Goal: Task Accomplishment & Management: Use online tool/utility

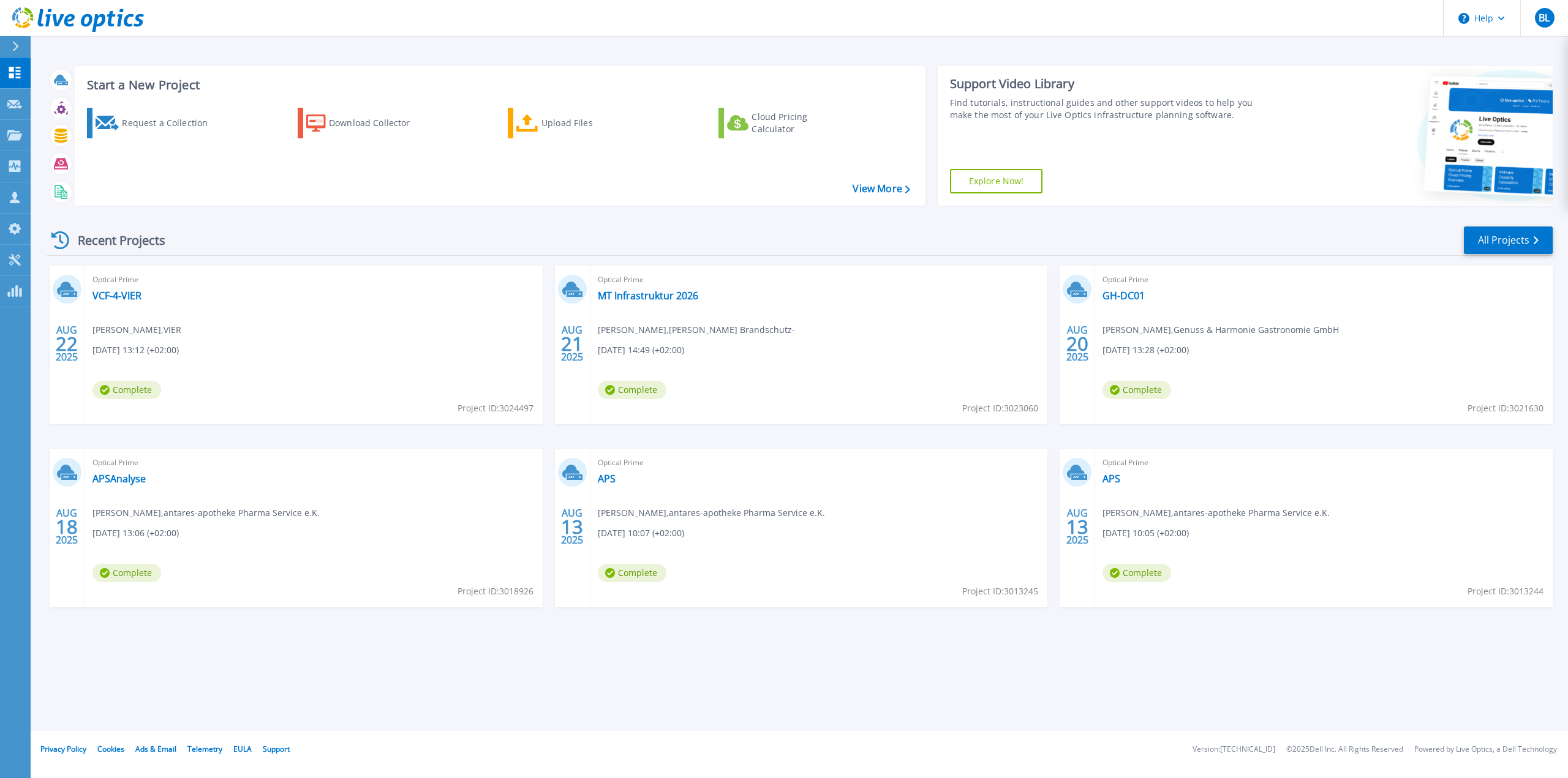
click at [183, 645] on div "Start a New Project Request a Collection Download Collector Upload Files Cloud …" at bounding box center [799, 366] width 1537 height 731
drag, startPoint x: 710, startPoint y: 645, endPoint x: 711, endPoint y: 639, distance: 6.1
click at [710, 645] on div "Start a New Project Request a Collection Download Collector Upload Files Cloud …" at bounding box center [799, 366] width 1537 height 731
click at [1131, 295] on link "GH-DC01" at bounding box center [1123, 295] width 42 height 12
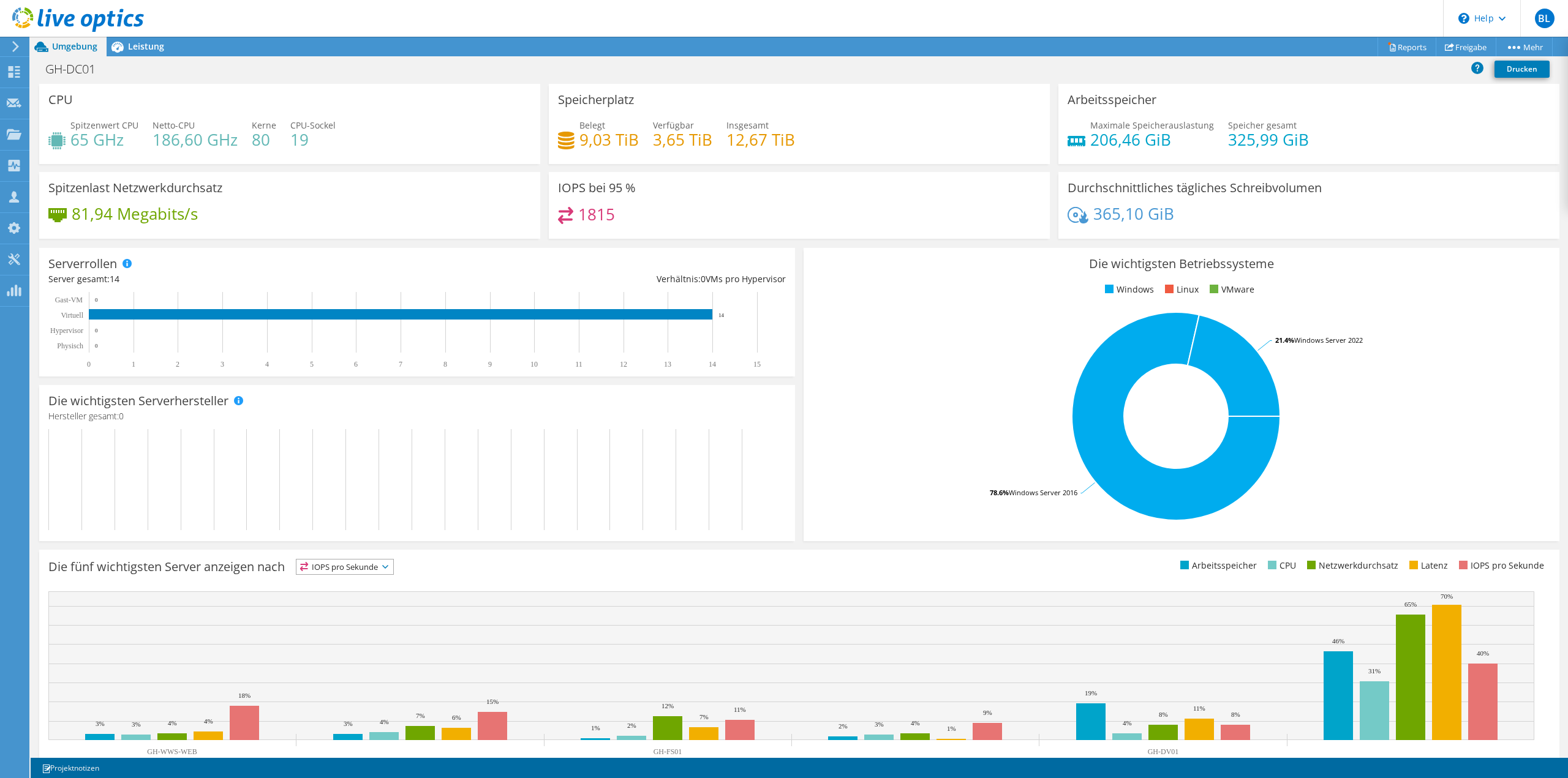
drag, startPoint x: 154, startPoint y: 470, endPoint x: 159, endPoint y: 465, distance: 7.1
click at [154, 470] on rect at bounding box center [412, 480] width 726 height 101
click at [152, 46] on span "Leistung" at bounding box center [146, 47] width 36 height 12
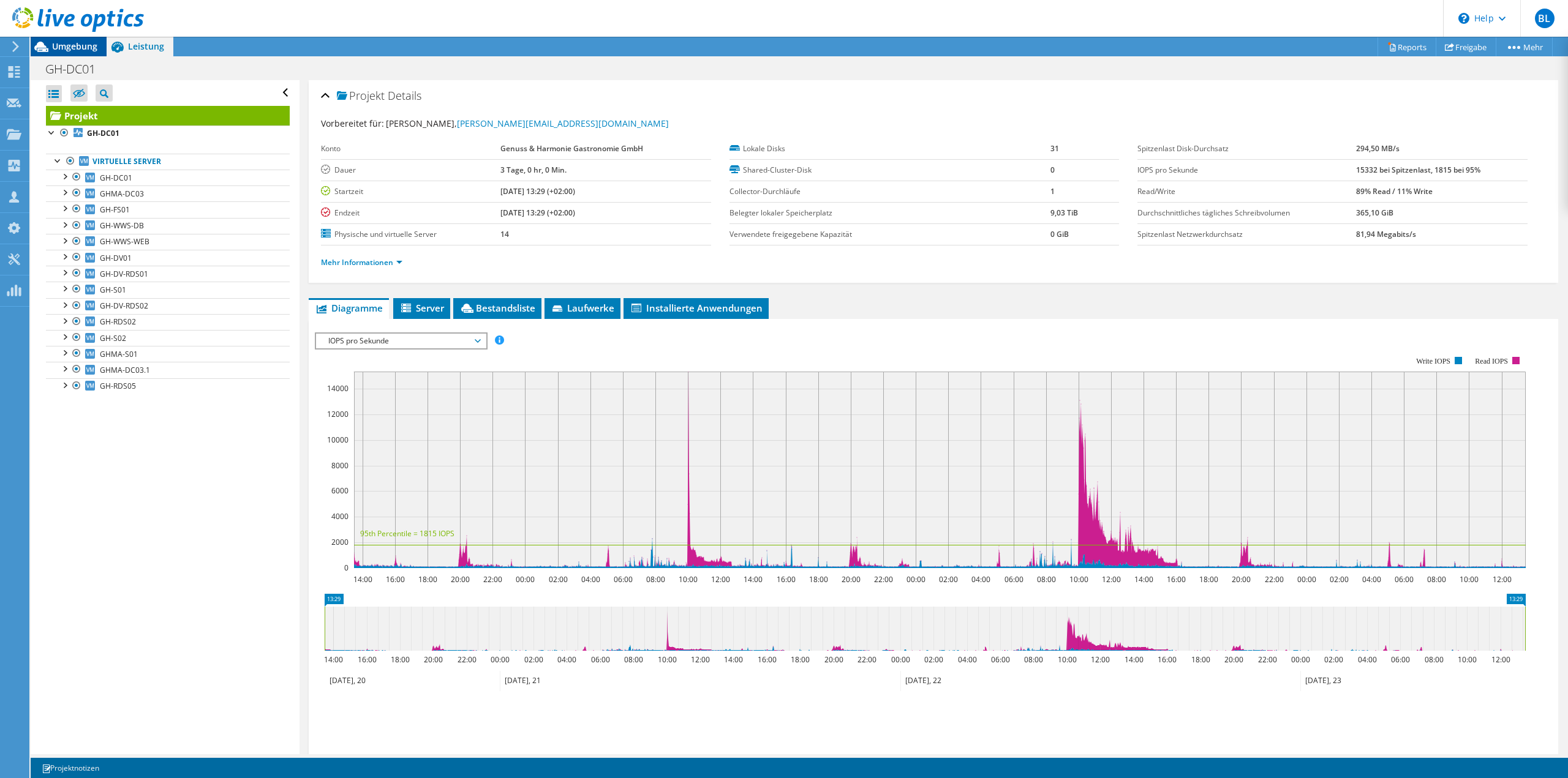
click at [84, 47] on span "Umgebung" at bounding box center [74, 47] width 45 height 12
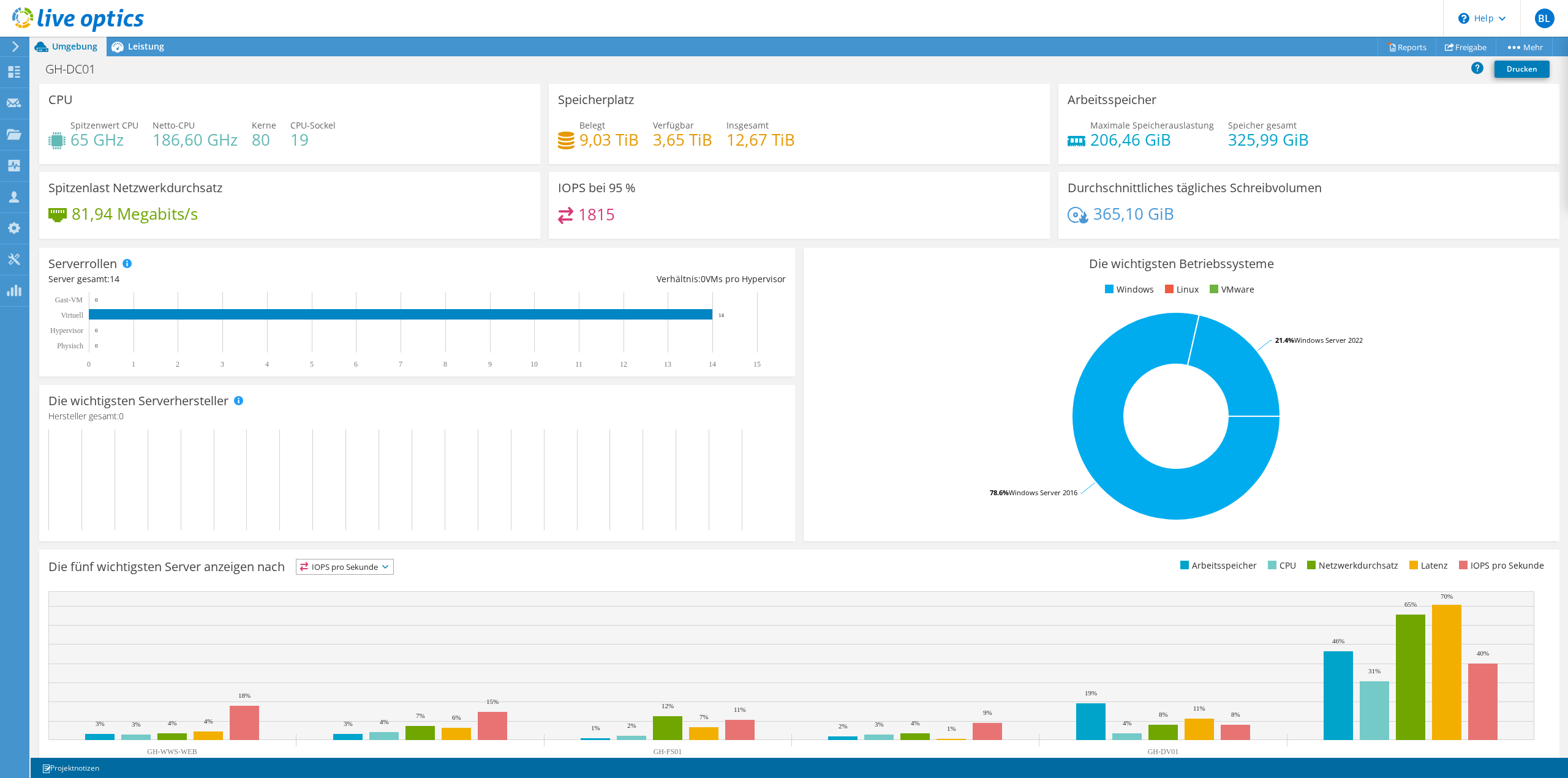
click at [146, 504] on rect at bounding box center [412, 480] width 726 height 101
click at [146, 47] on span "Leistung" at bounding box center [146, 47] width 36 height 12
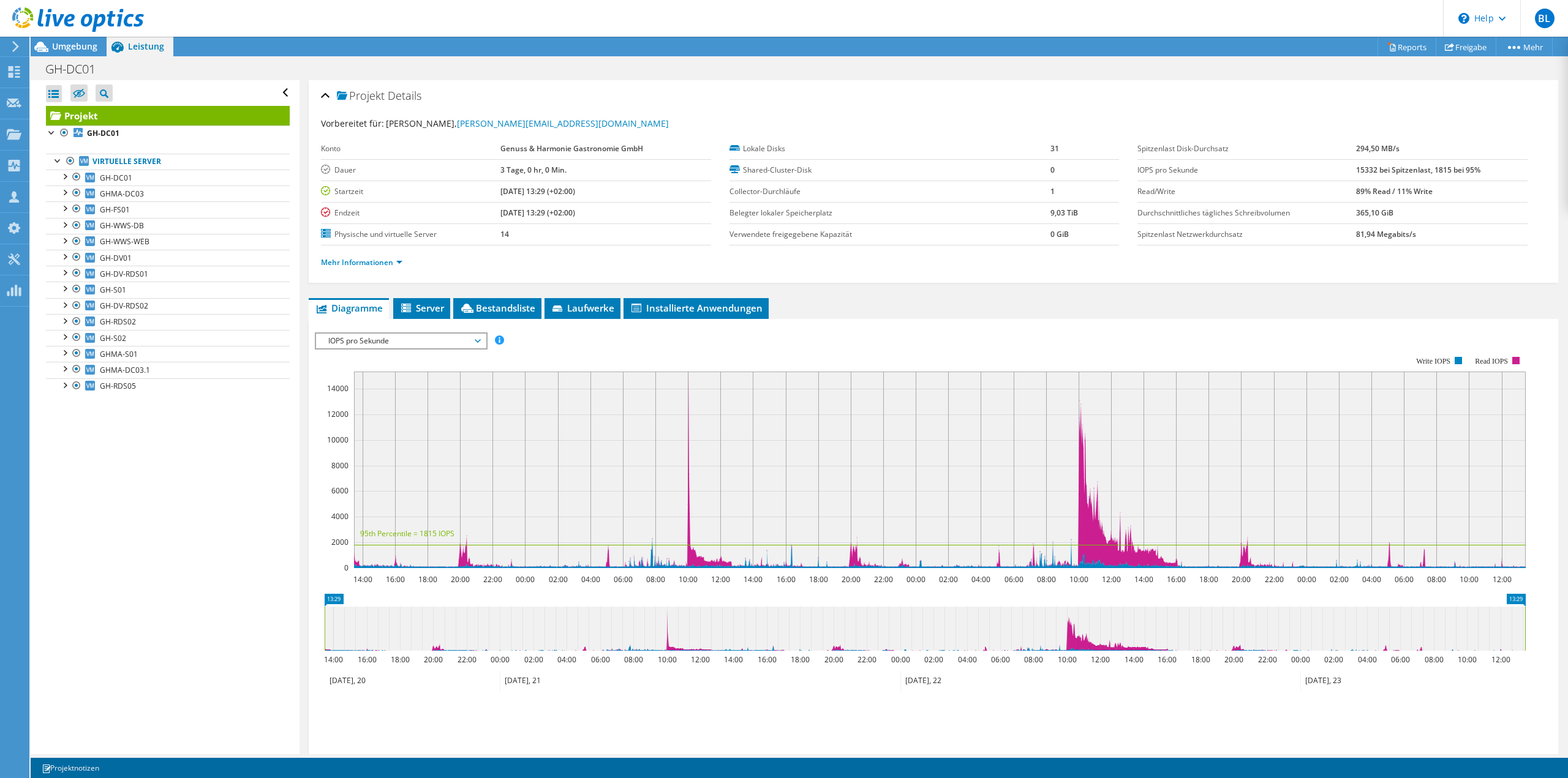
drag, startPoint x: 91, startPoint y: 49, endPoint x: 104, endPoint y: 83, distance: 36.4
click at [91, 49] on span "Umgebung" at bounding box center [74, 47] width 45 height 12
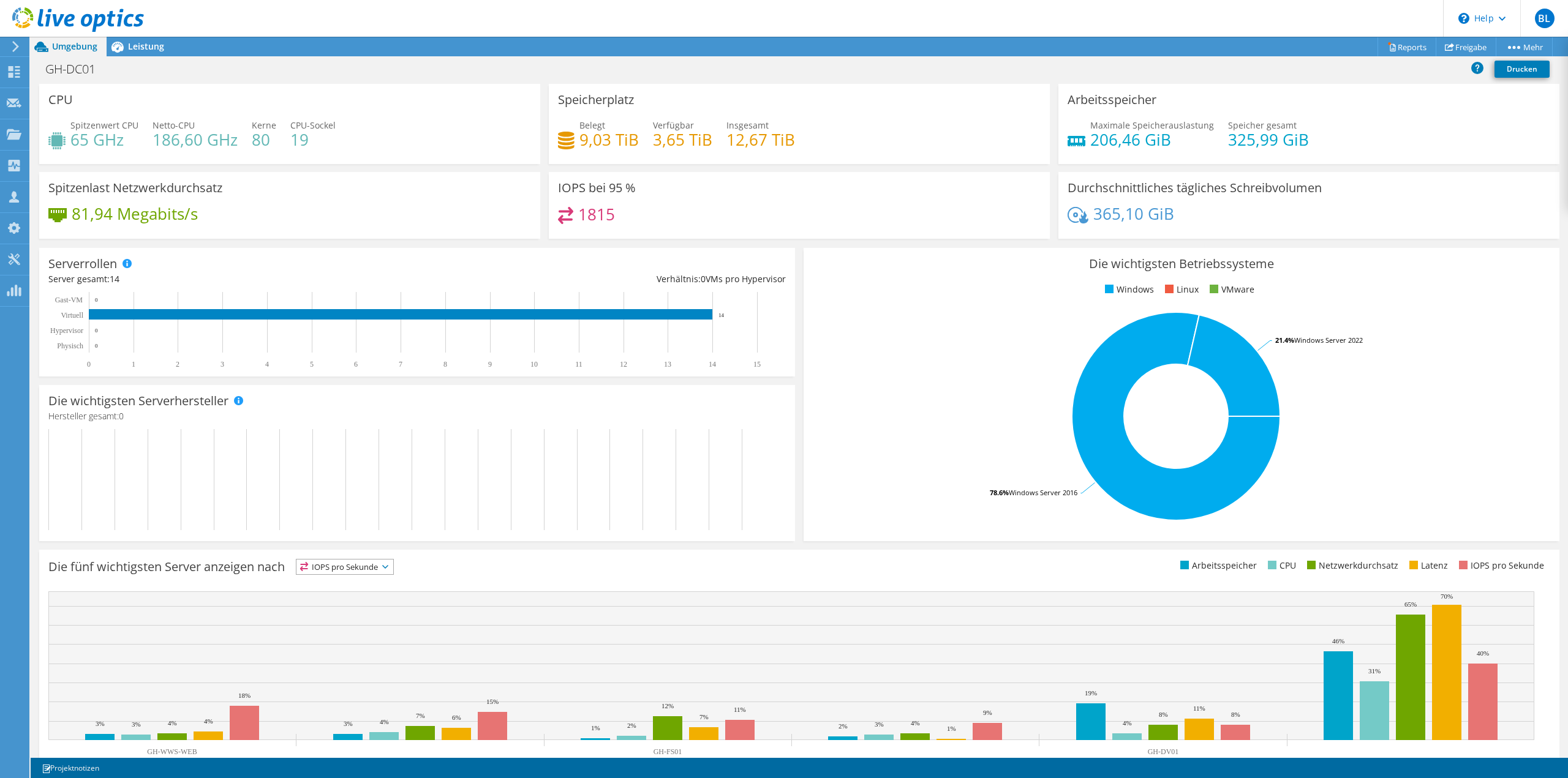
click at [186, 467] on rect at bounding box center [412, 480] width 726 height 101
click at [144, 50] on span "Leistung" at bounding box center [146, 47] width 36 height 12
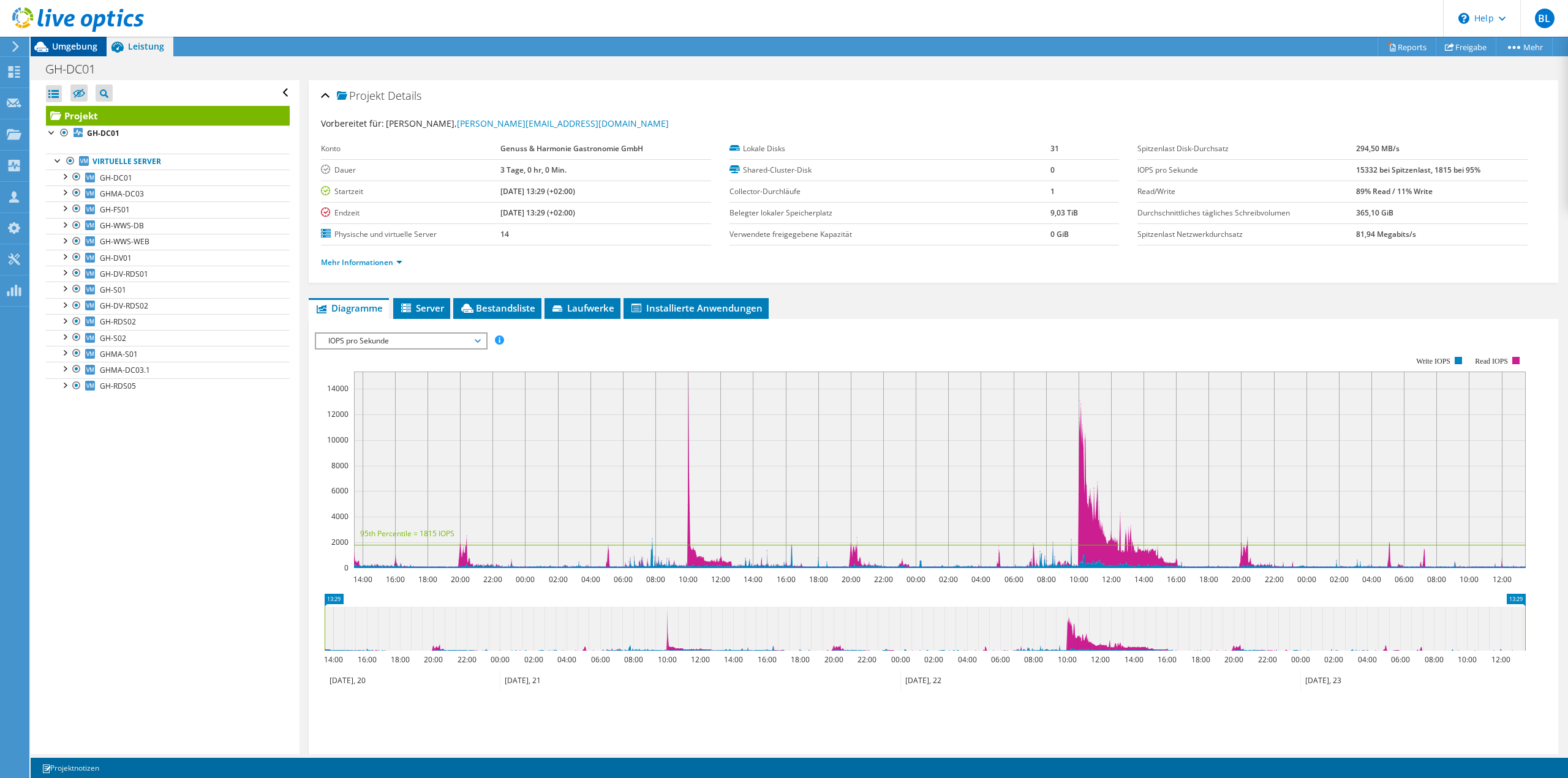
click at [84, 49] on span "Umgebung" at bounding box center [74, 47] width 45 height 12
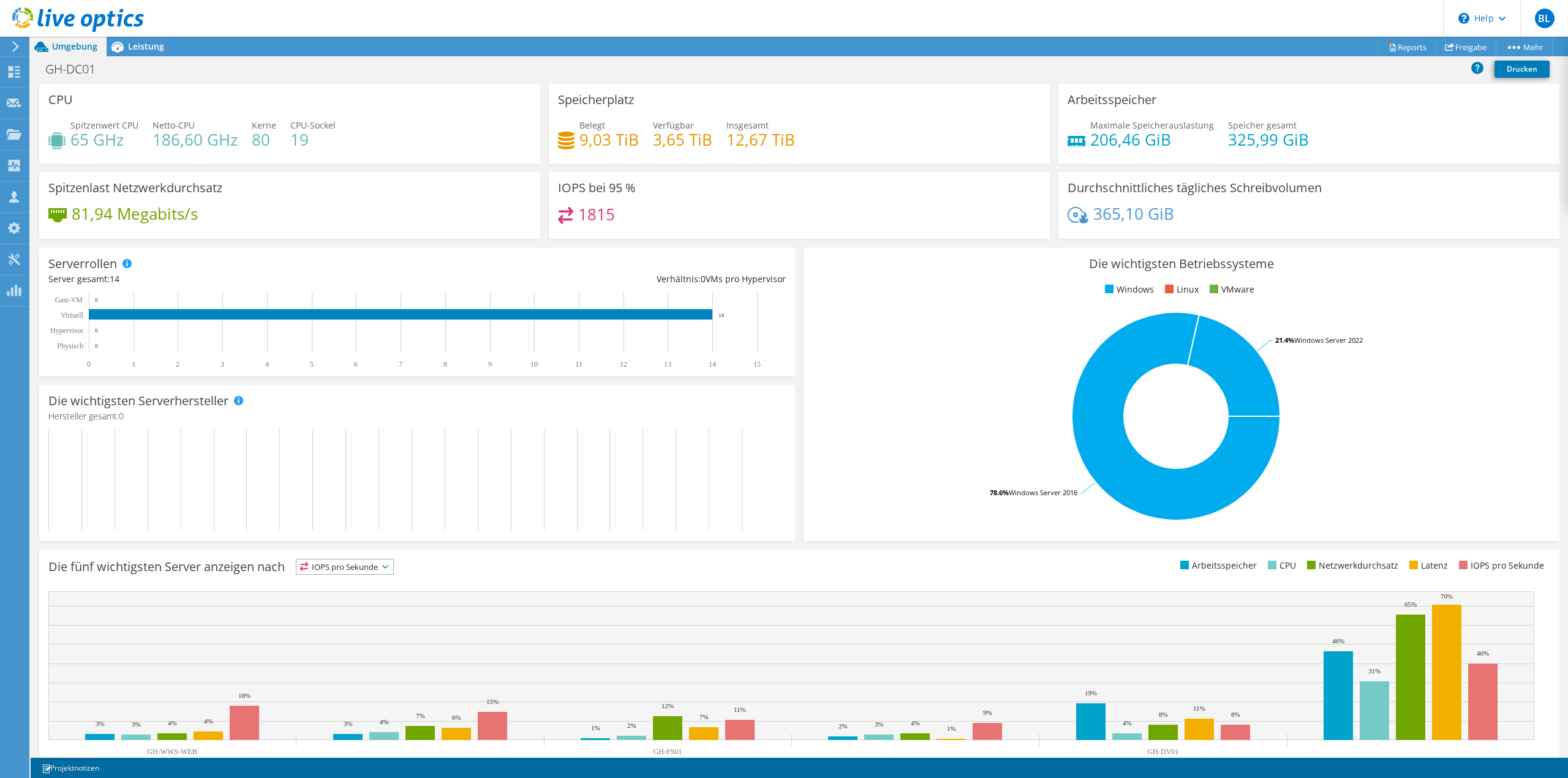
click at [1408, 427] on rect at bounding box center [1176, 416] width 726 height 214
click at [128, 478] on rect at bounding box center [412, 480] width 726 height 101
click at [150, 46] on span "Leistung" at bounding box center [146, 47] width 36 height 12
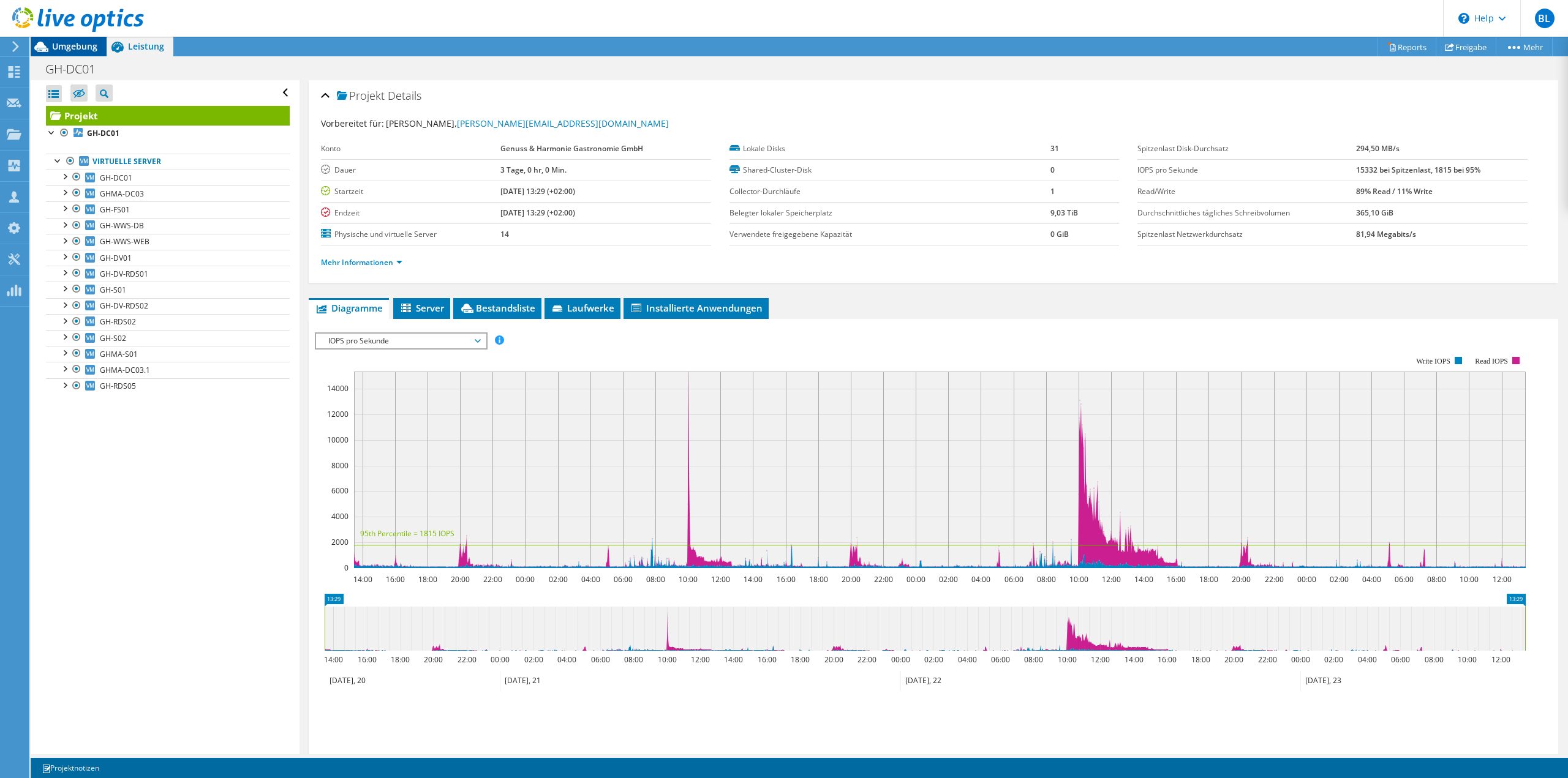
click at [80, 49] on span "Umgebung" at bounding box center [74, 47] width 45 height 12
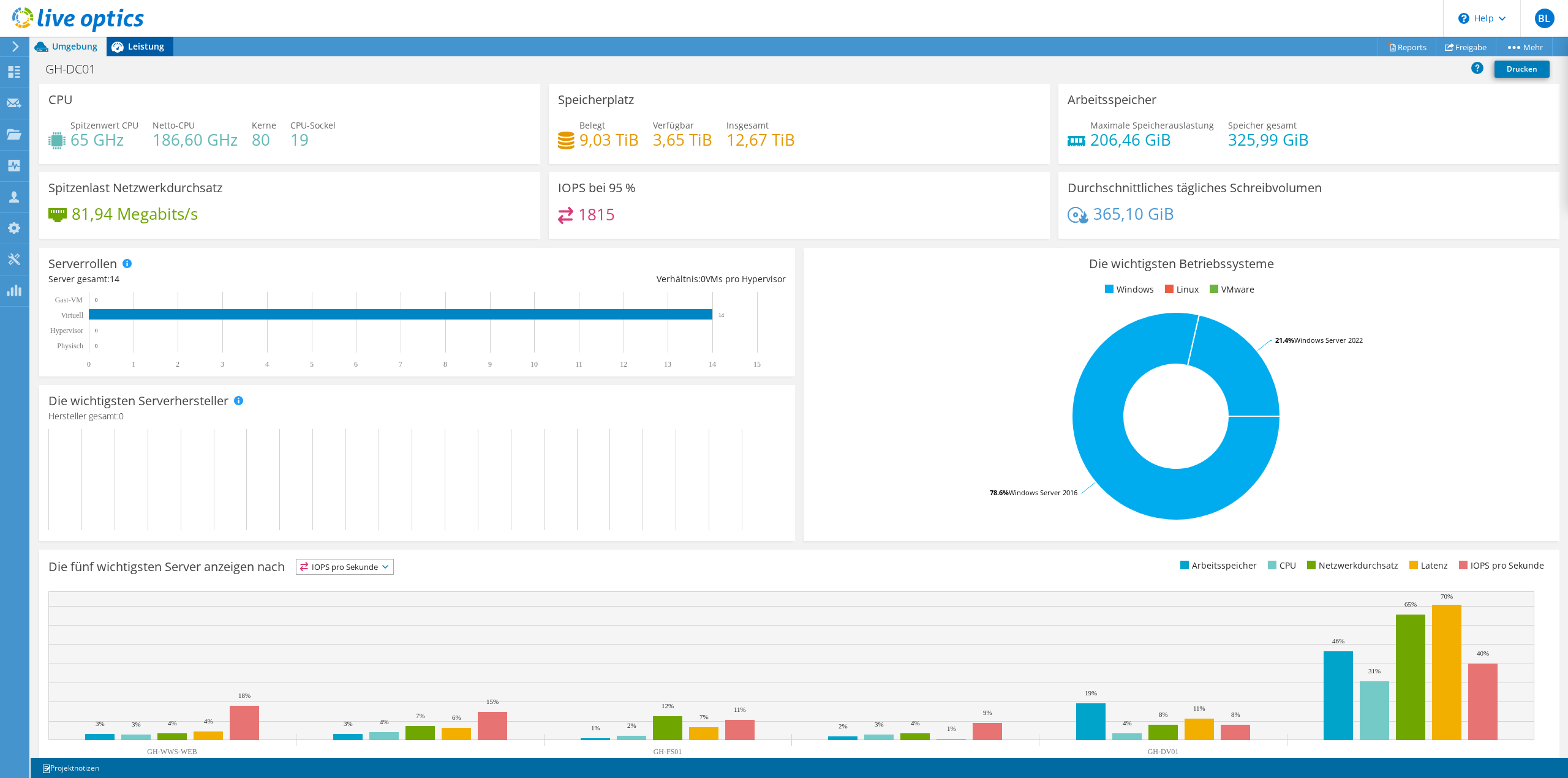
click at [129, 45] on span "Leistung" at bounding box center [146, 47] width 36 height 12
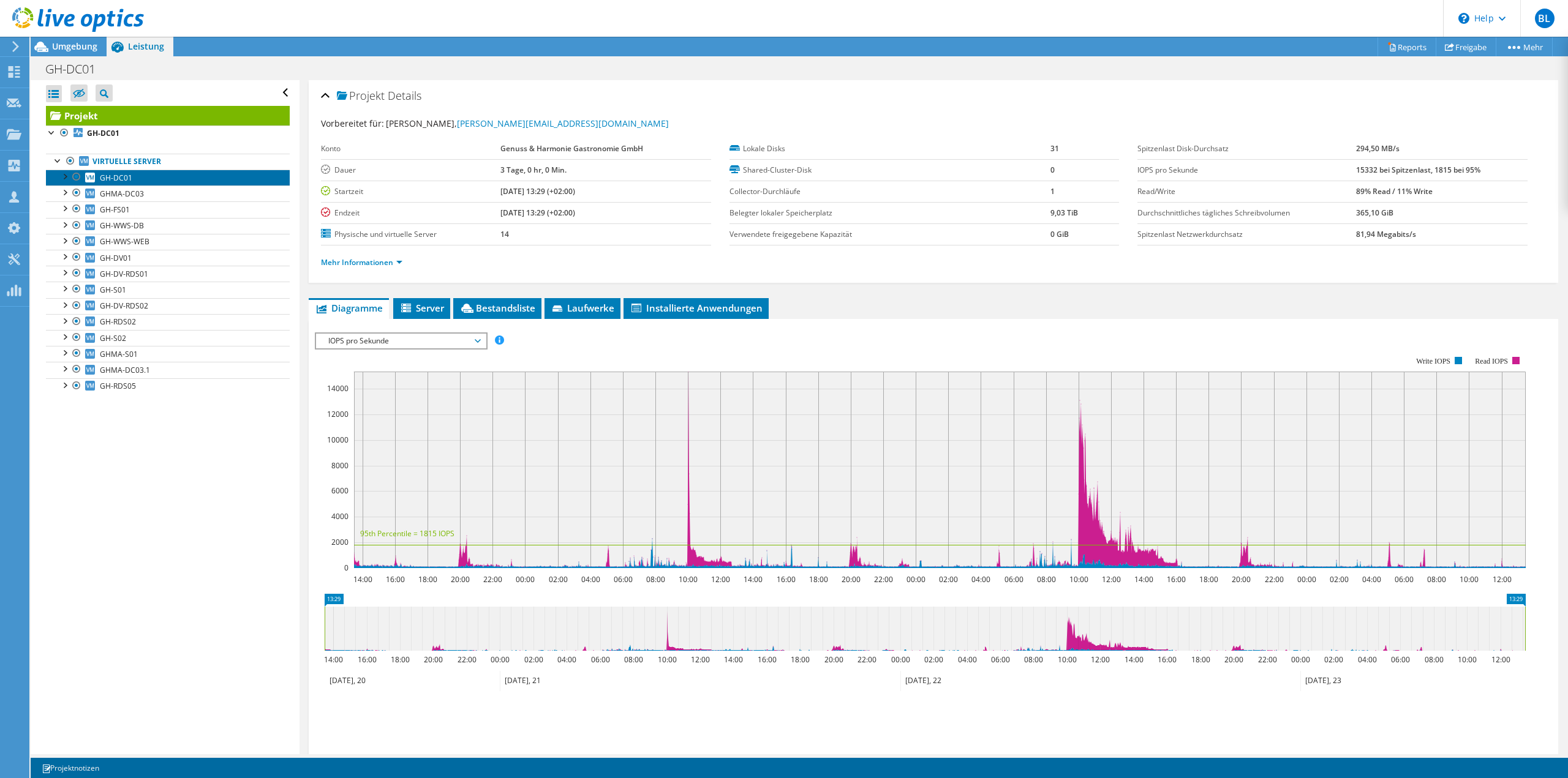
click at [133, 177] on link "GH-DC01" at bounding box center [167, 177] width 244 height 16
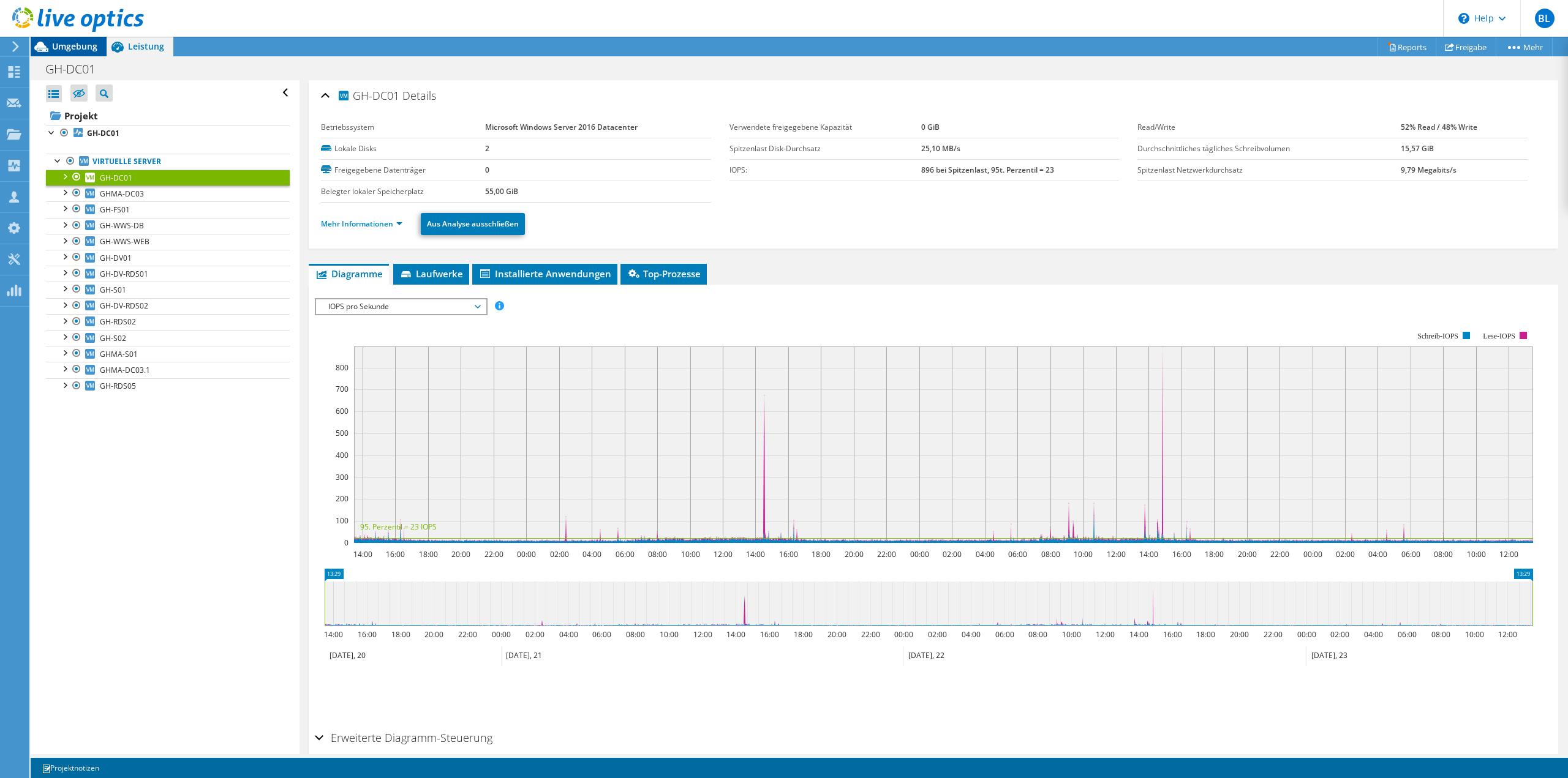
click at [81, 49] on span "Umgebung" at bounding box center [74, 47] width 45 height 12
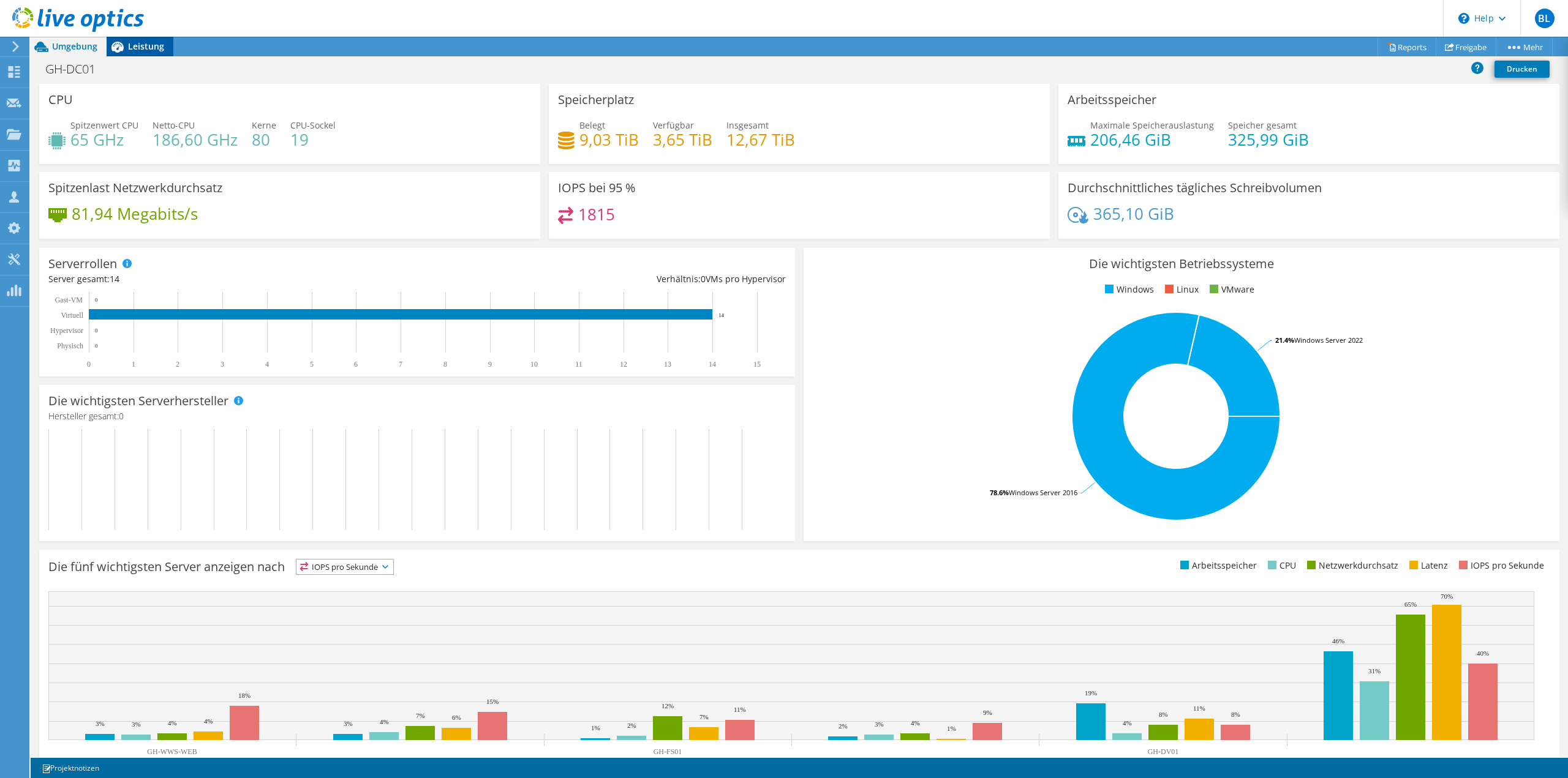
click at [141, 45] on span "Leistung" at bounding box center [146, 47] width 36 height 12
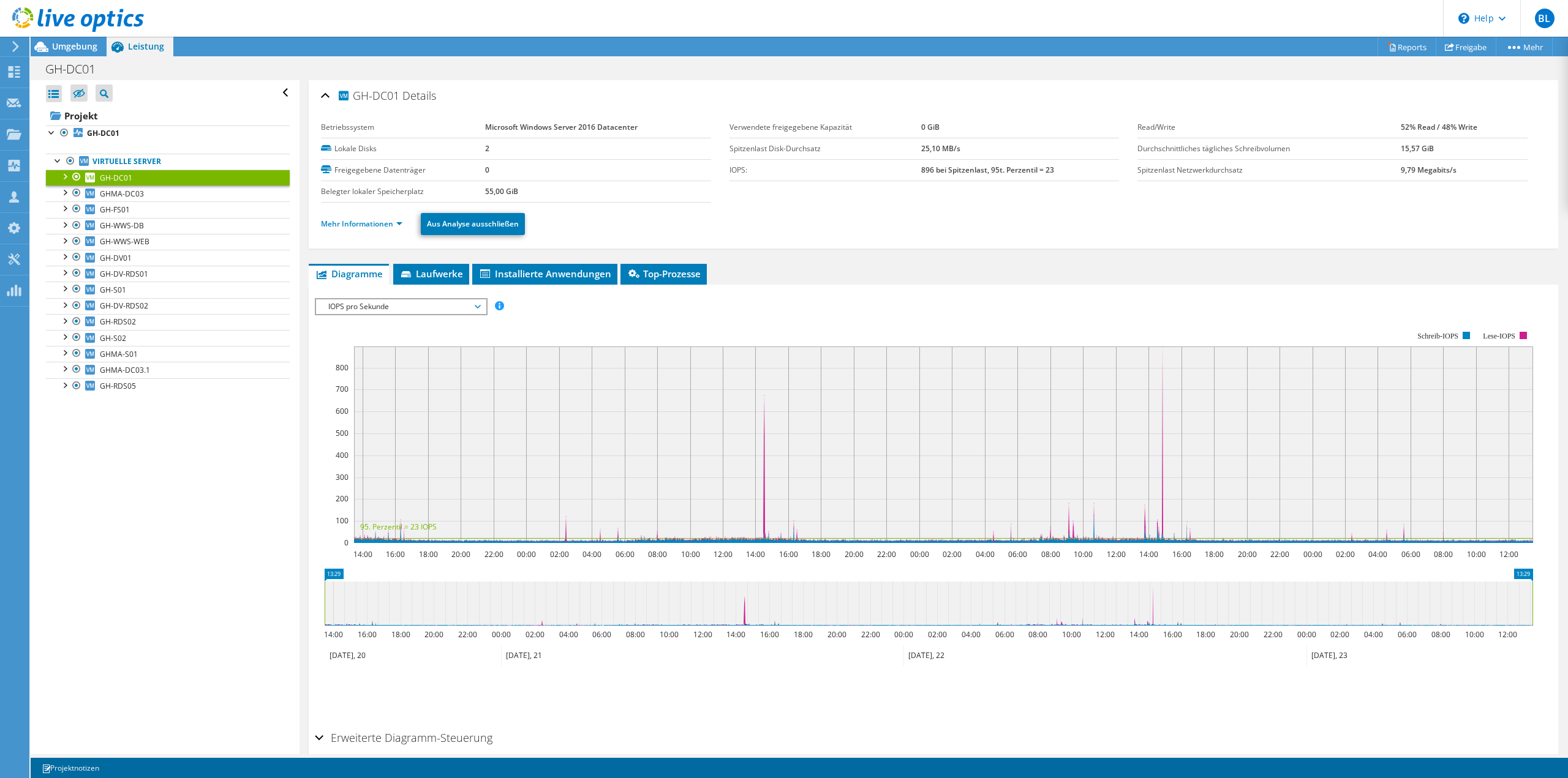
click at [158, 473] on div "Alle öffnen Alle schließen Ausgeschlossene Knoten verbergen Projektbaumfilter" at bounding box center [165, 417] width 268 height 674
click at [150, 561] on div "Alle öffnen Alle schließen Ausgeschlossene Knoten verbergen Projektbaumfilter" at bounding box center [165, 417] width 268 height 674
click at [1389, 41] on link "Reports" at bounding box center [1407, 47] width 59 height 19
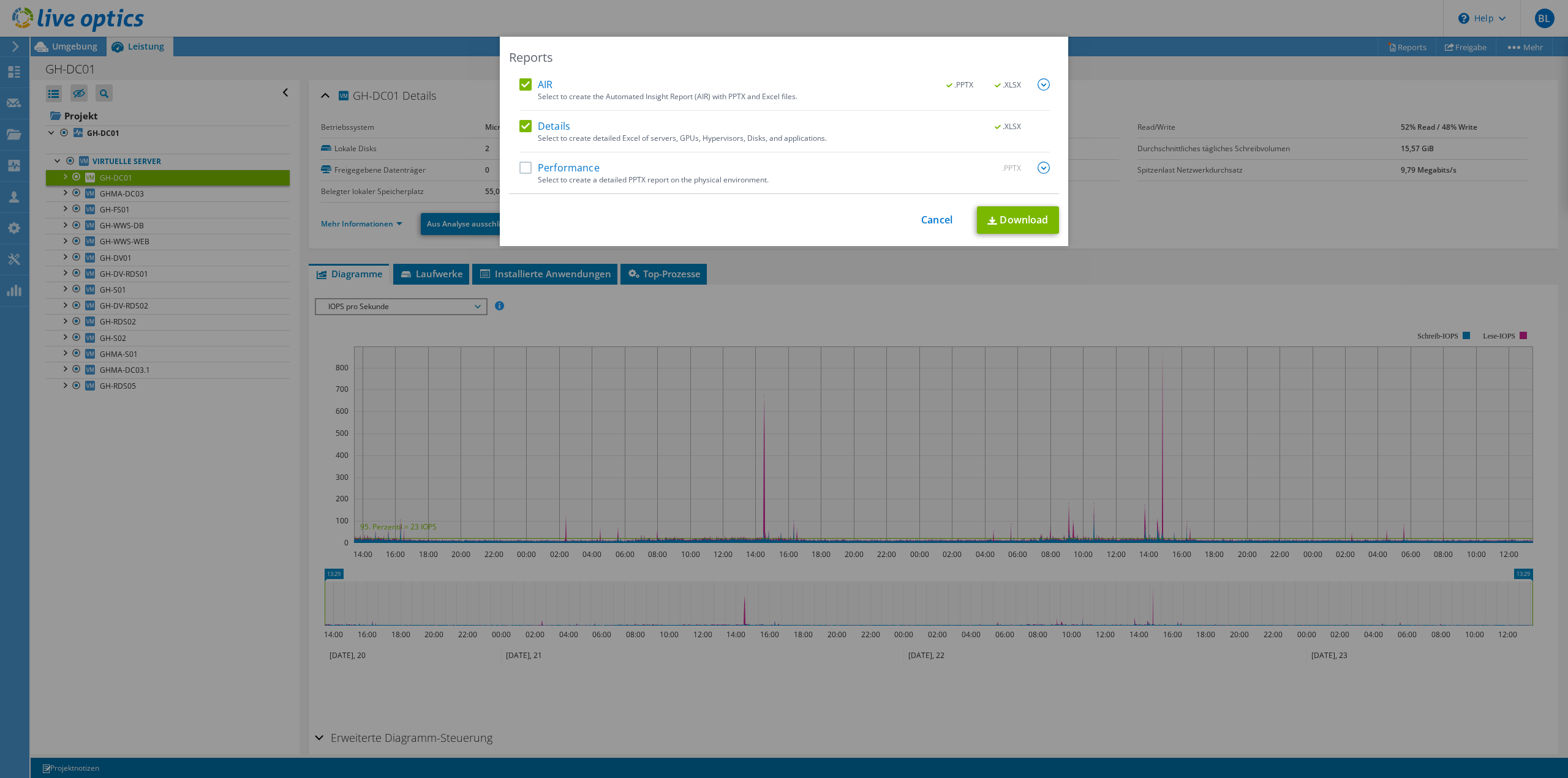
click at [531, 170] on label "Performance" at bounding box center [559, 167] width 80 height 12
click at [0, 0] on input "Performance" at bounding box center [0, 0] width 0 height 0
click at [1041, 88] on img at bounding box center [1043, 84] width 12 height 12
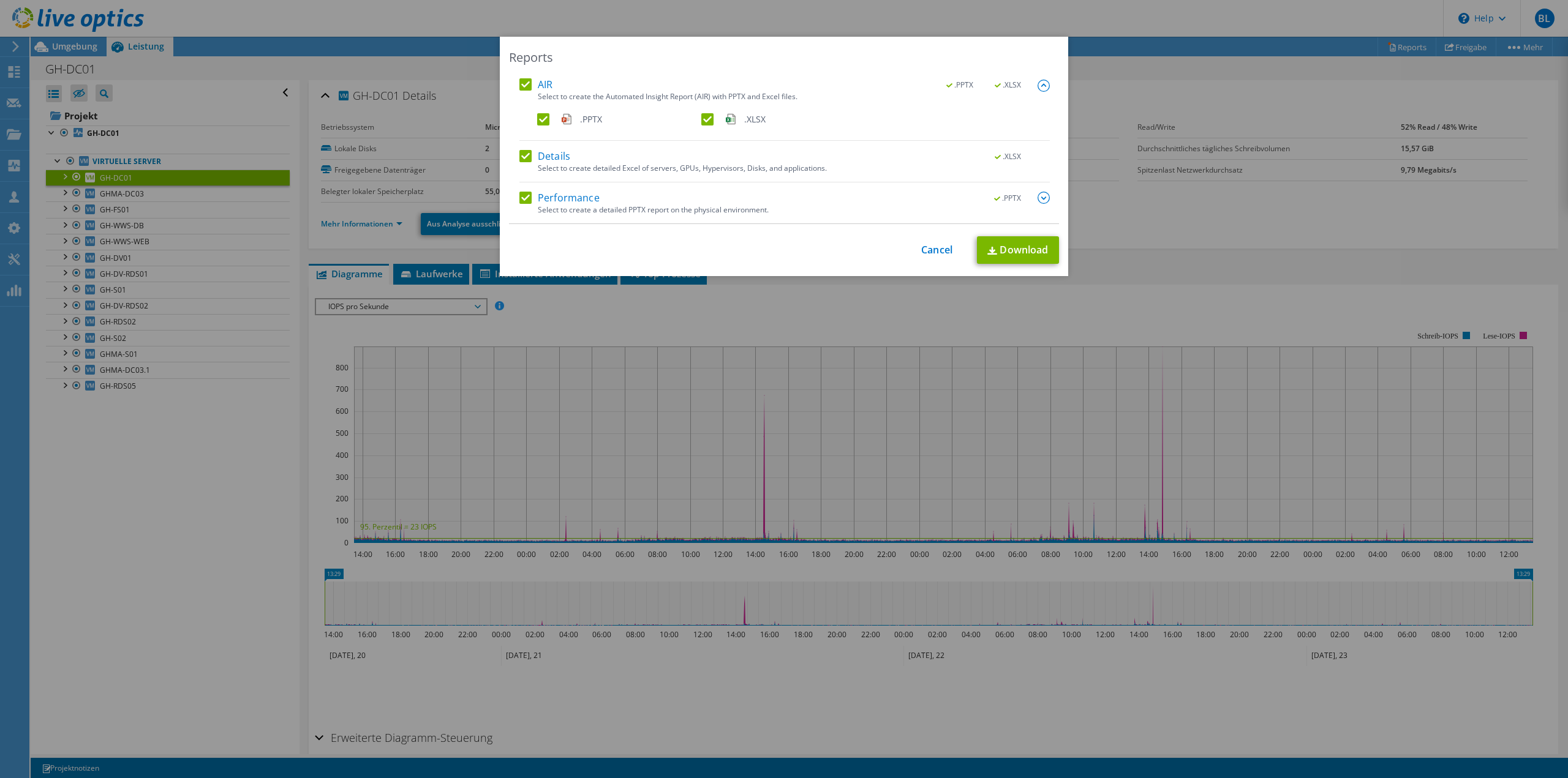
click at [1037, 196] on img at bounding box center [1043, 198] width 12 height 12
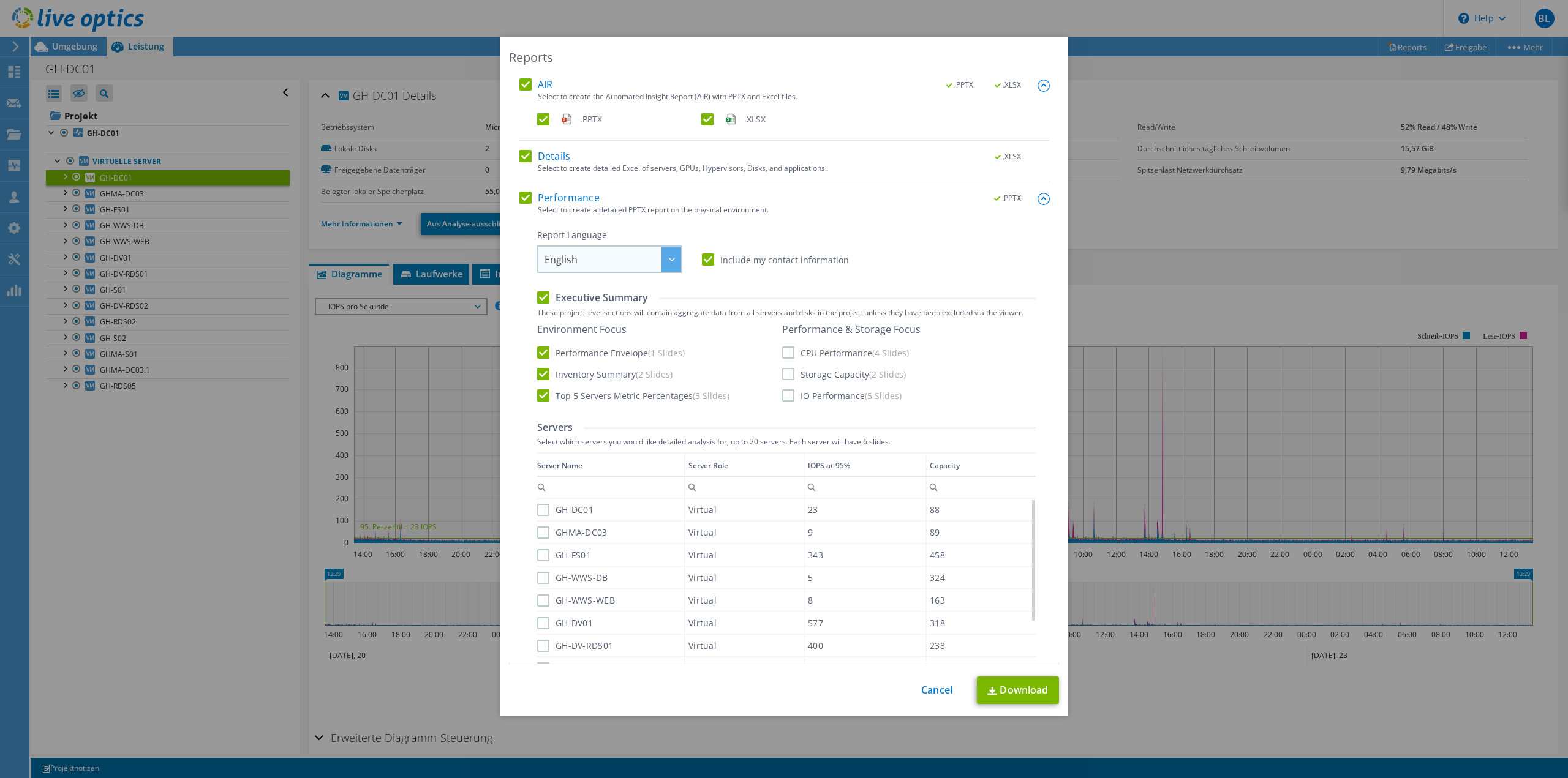
click at [619, 261] on span "English" at bounding box center [613, 259] width 137 height 25
click at [614, 311] on li "Deutsch" at bounding box center [610, 307] width 139 height 22
click at [782, 351] on label "CPU Performance (4 Slides)" at bounding box center [845, 353] width 127 height 12
click at [0, 0] on input "CPU Performance (4 Slides)" at bounding box center [0, 0] width 0 height 0
click at [784, 372] on label "Storage Capacity (2 Slides)" at bounding box center [844, 374] width 123 height 12
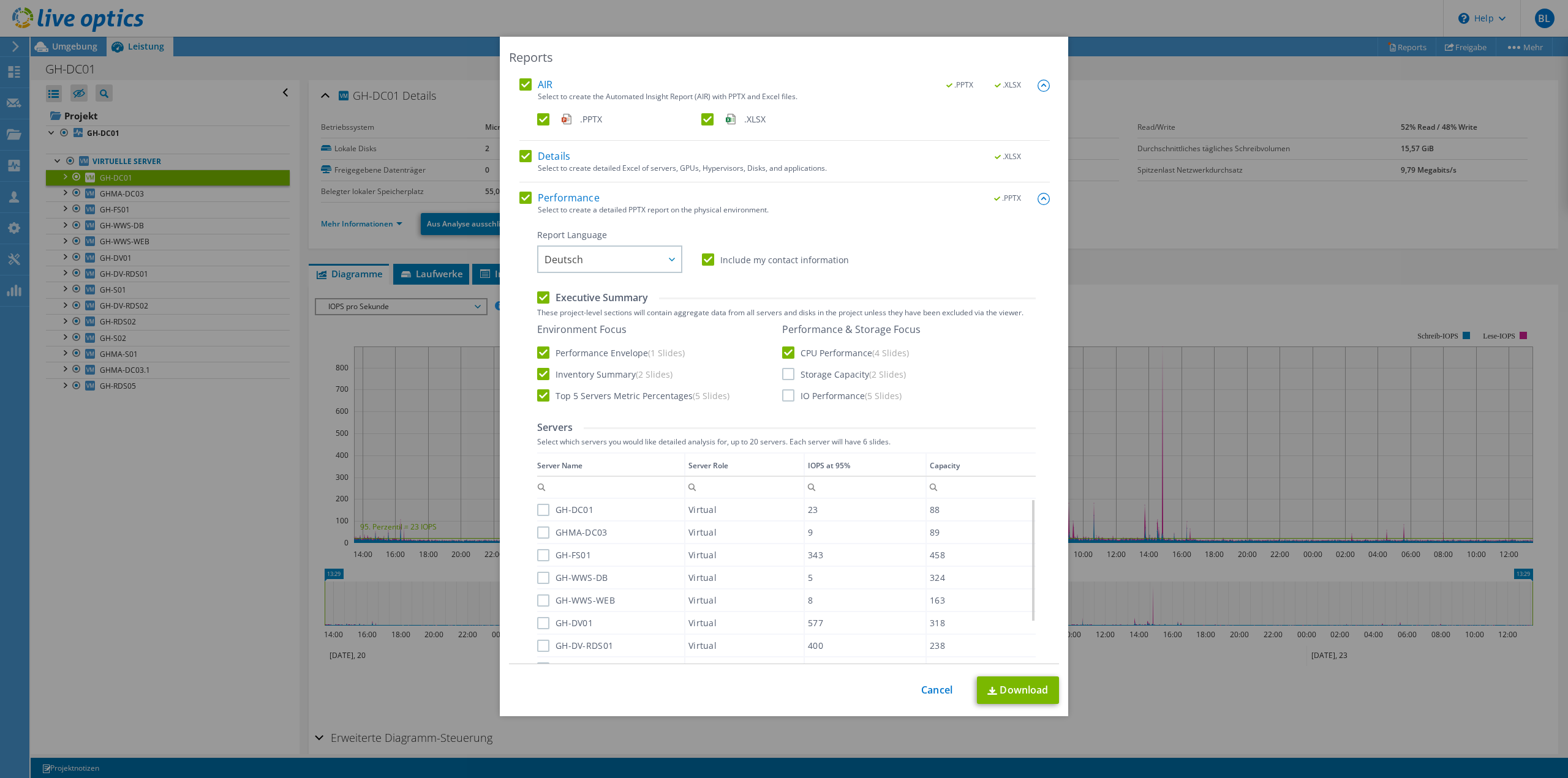
click at [0, 0] on input "Storage Capacity (2 Slides)" at bounding box center [0, 0] width 0 height 0
click at [783, 397] on label "IO Performance (5 Slides)" at bounding box center [842, 395] width 120 height 12
click at [0, 0] on input "IO Performance (5 Slides)" at bounding box center [0, 0] width 0 height 0
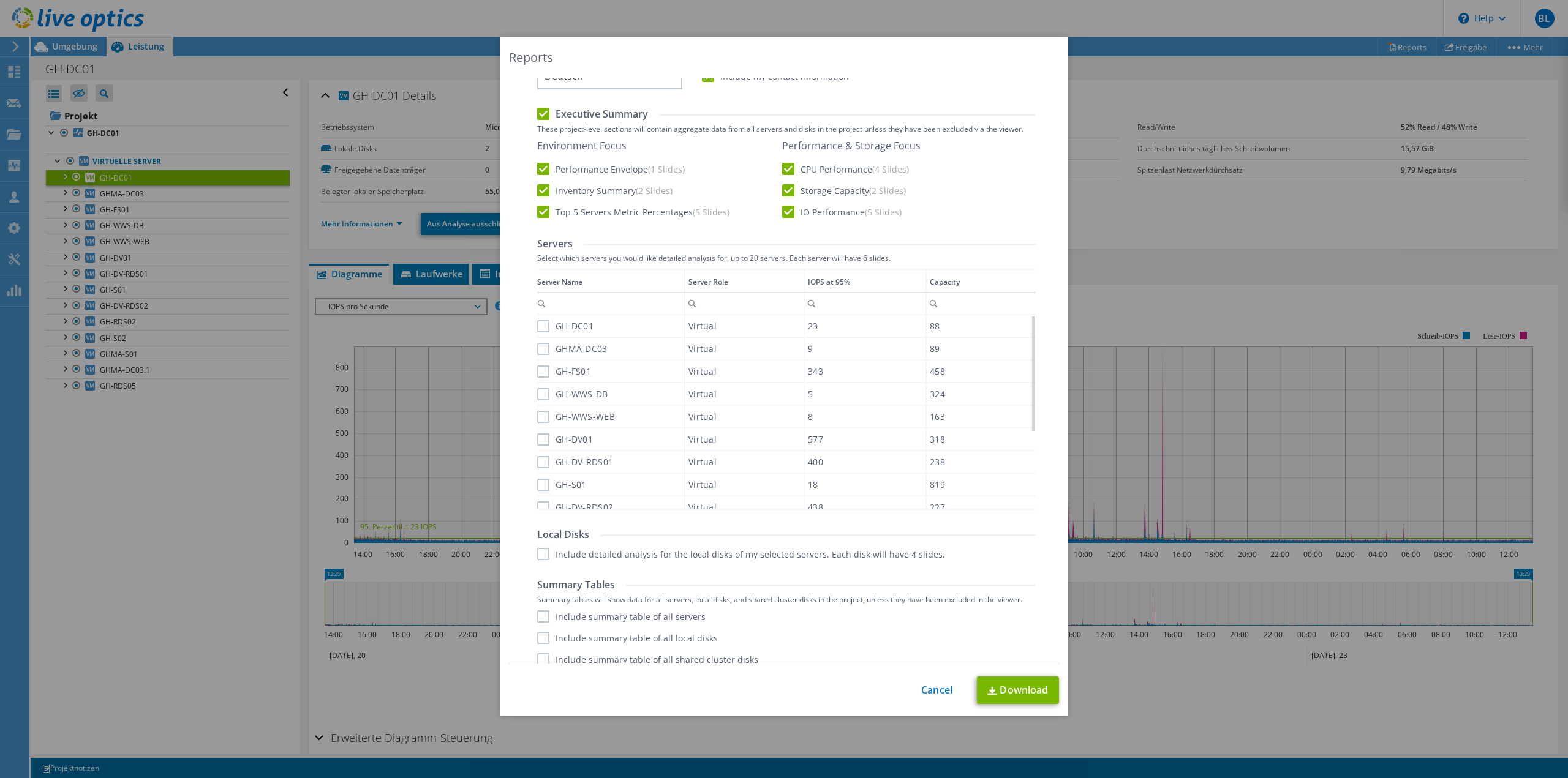
scroll to position [123, 0]
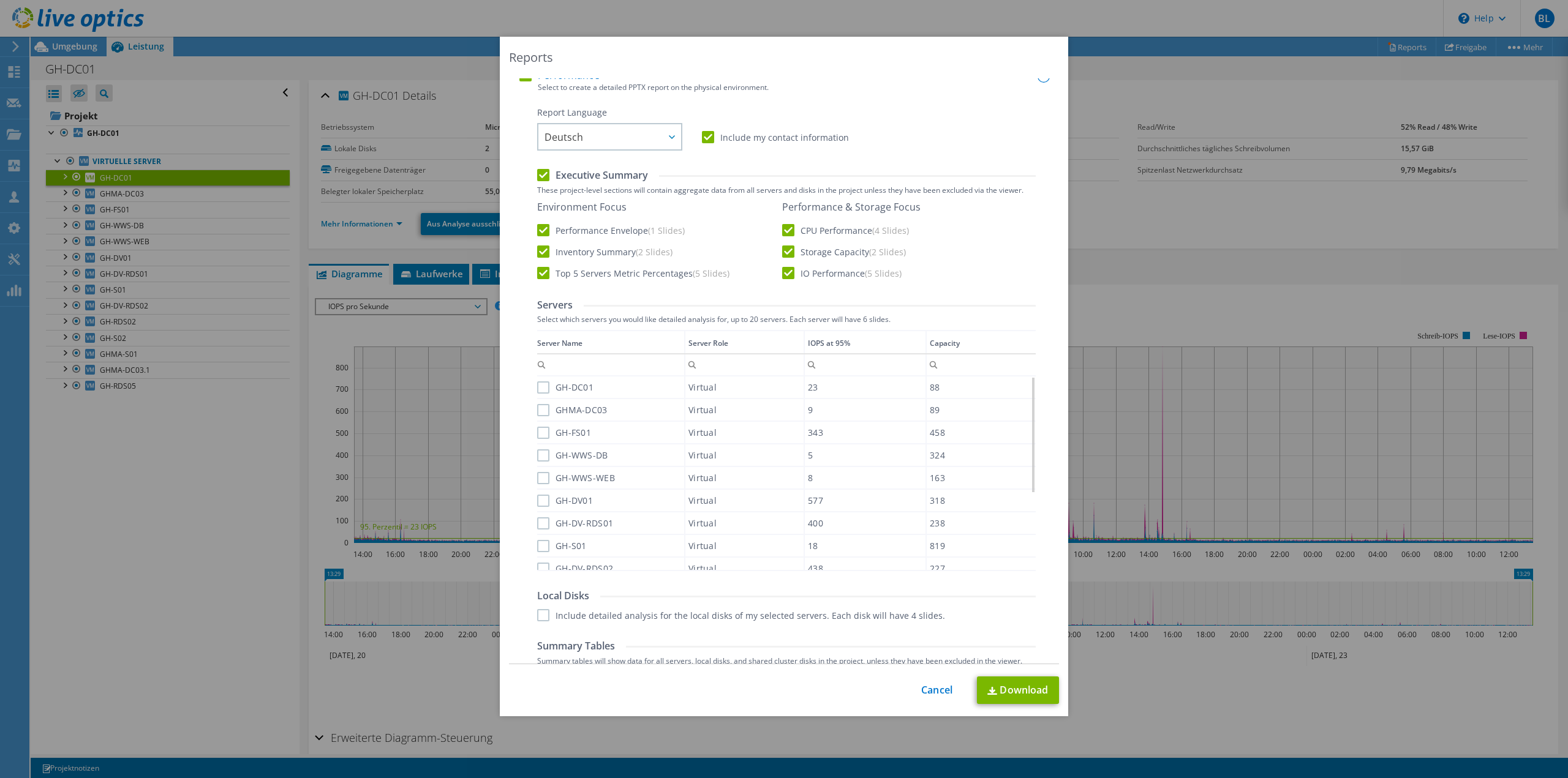
click at [540, 392] on label "GH-DC01" at bounding box center [565, 387] width 56 height 12
click at [0, 0] on input "GH-DC01" at bounding box center [0, 0] width 0 height 0
click at [537, 409] on label "GHMA-DC03" at bounding box center [572, 410] width 70 height 12
click at [0, 0] on input "GHMA-DC03" at bounding box center [0, 0] width 0 height 0
click at [539, 431] on label "GH-FS01" at bounding box center [564, 433] width 54 height 12
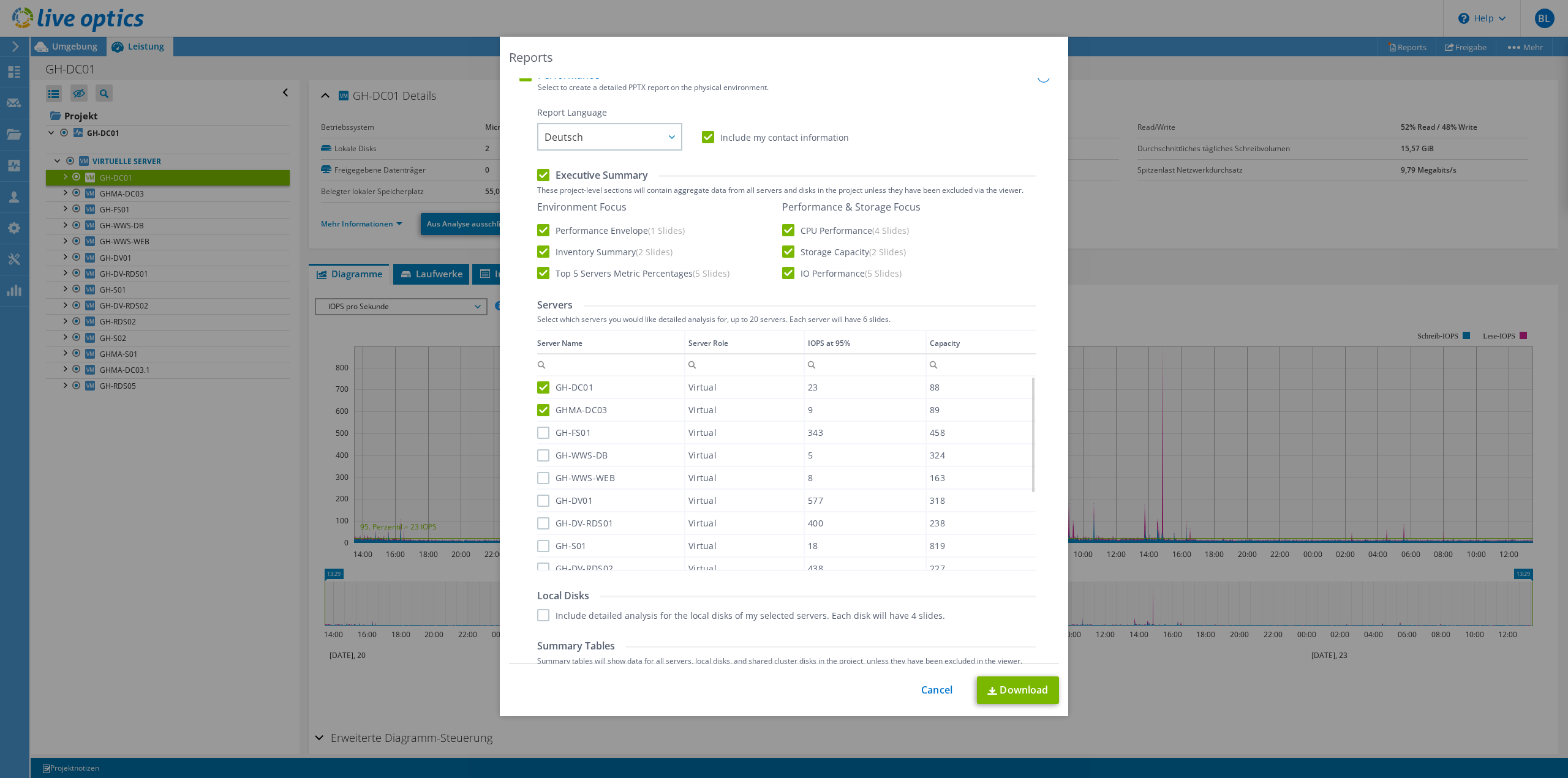
click at [0, 0] on input "GH-FS01" at bounding box center [0, 0] width 0 height 0
click at [541, 460] on label "GH-WWS-DB" at bounding box center [573, 456] width 71 height 12
click at [0, 0] on input "GH-WWS-DB" at bounding box center [0, 0] width 0 height 0
click at [540, 483] on label "GH-WWS-WEB" at bounding box center [576, 478] width 77 height 12
click at [0, 0] on input "GH-WWS-WEB" at bounding box center [0, 0] width 0 height 0
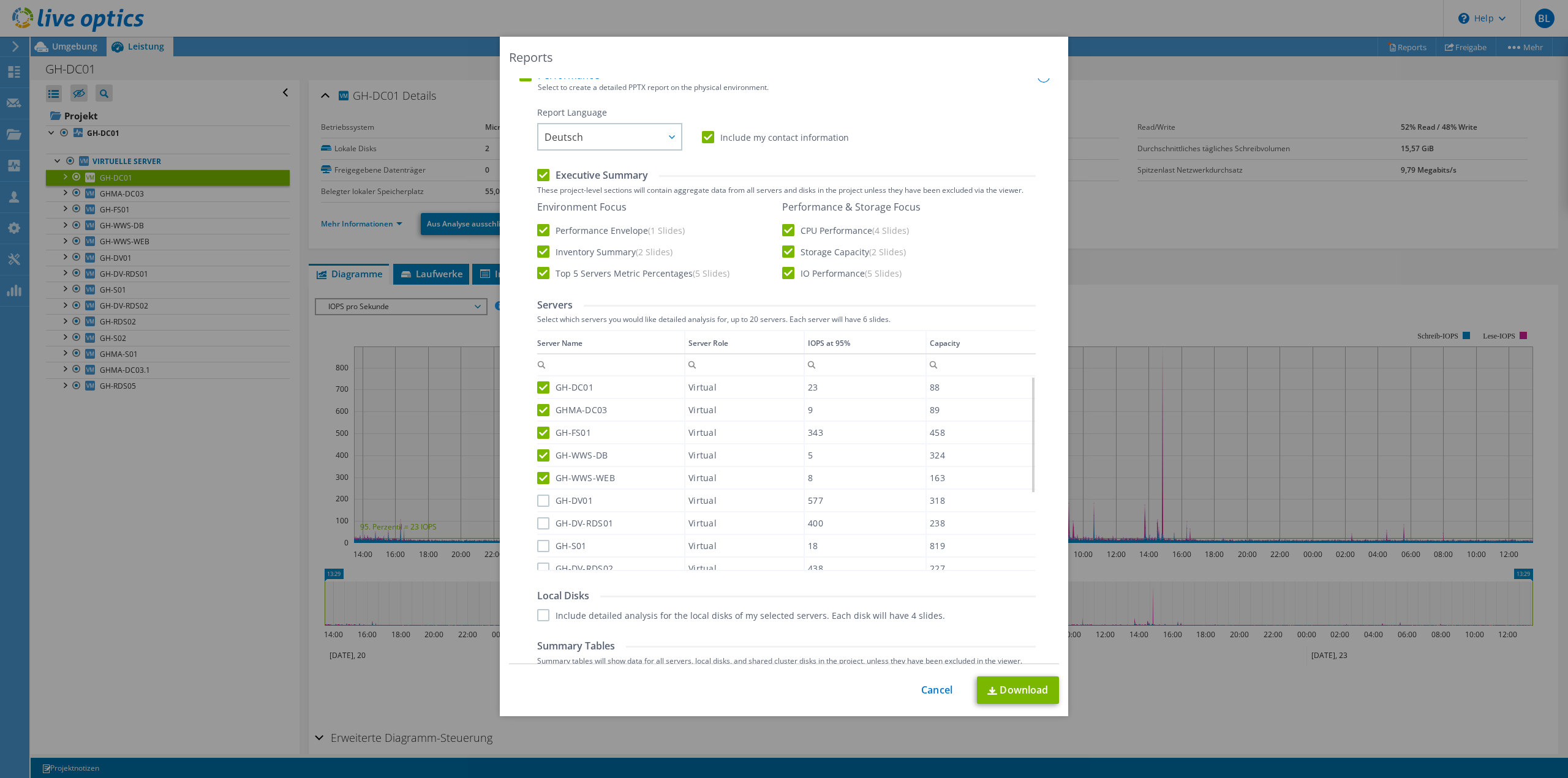
click at [540, 504] on label "GH-DV01" at bounding box center [565, 501] width 56 height 12
click at [0, 0] on input "GH-DV01" at bounding box center [0, 0] width 0 height 0
click at [539, 525] on label "GH-DV-RDS01" at bounding box center [575, 523] width 76 height 12
click at [0, 0] on input "GH-DV-RDS01" at bounding box center [0, 0] width 0 height 0
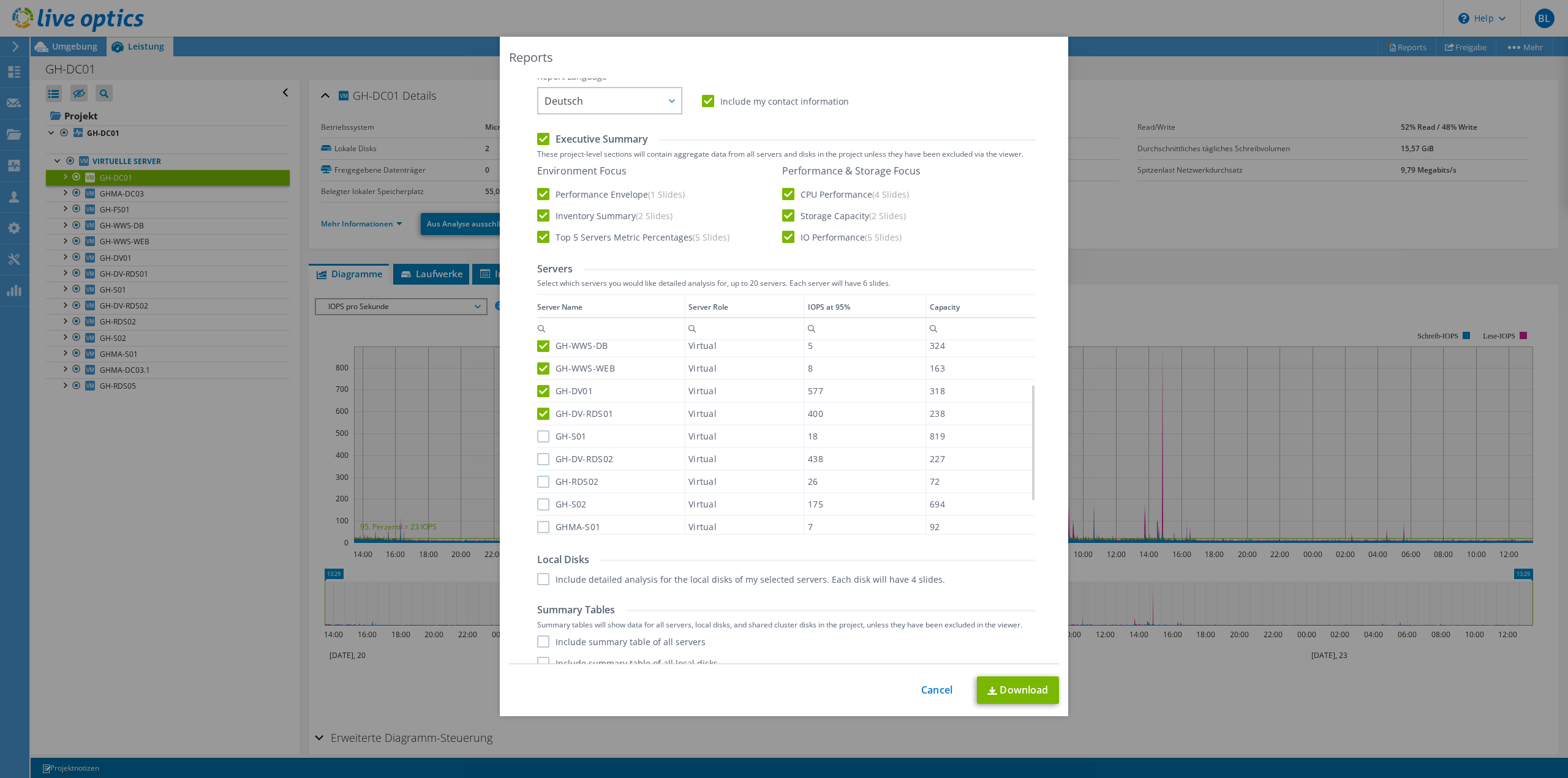
scroll to position [184, 0]
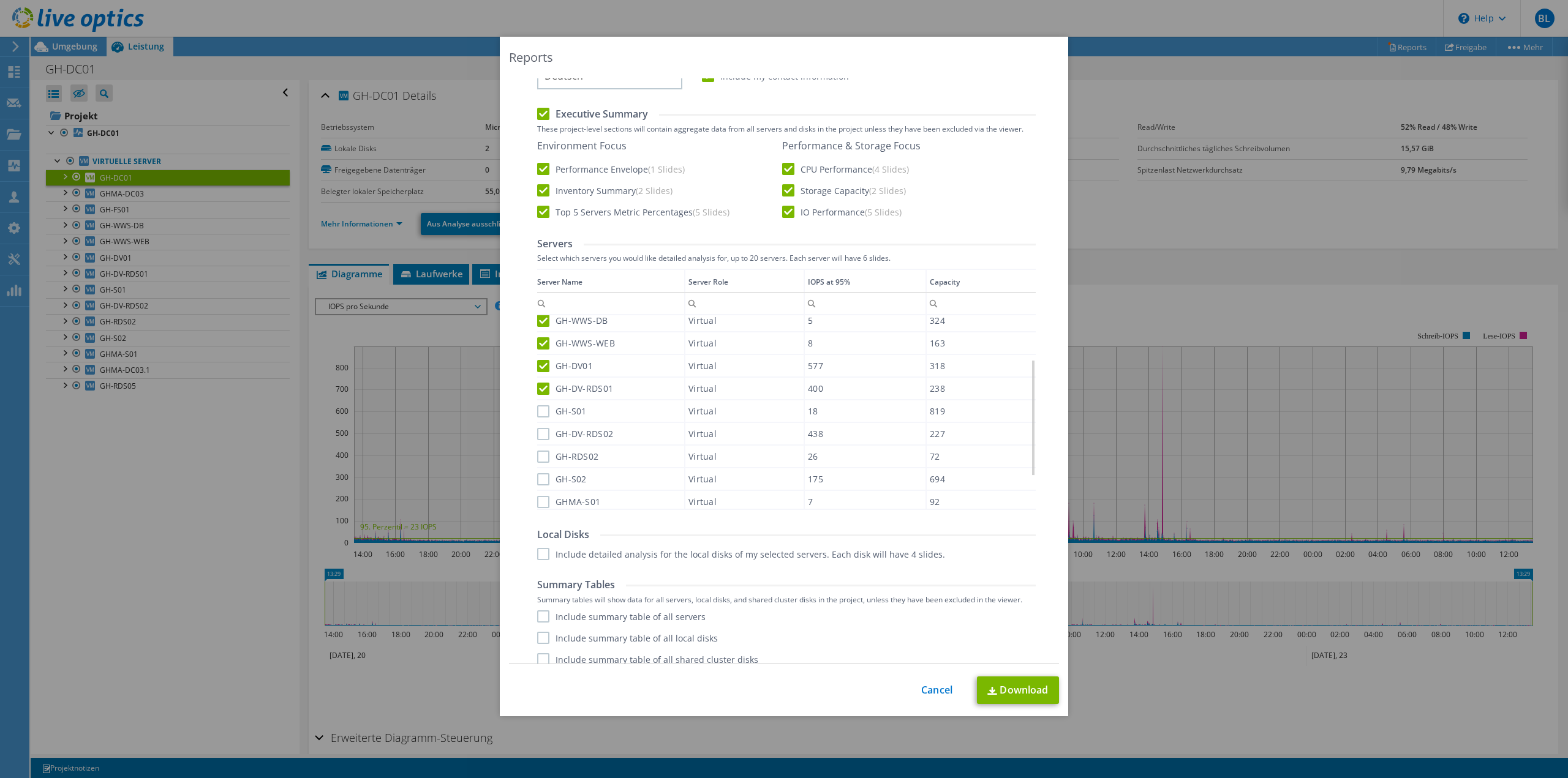
click at [539, 418] on div "GH-S01" at bounding box center [611, 411] width 147 height 22
click at [537, 432] on label "GH-DV-RDS02" at bounding box center [575, 434] width 76 height 12
click at [0, 0] on input "GH-DV-RDS02" at bounding box center [0, 0] width 0 height 0
click at [538, 413] on label "GH-S01" at bounding box center [562, 411] width 50 height 12
click at [0, 0] on input "GH-S01" at bounding box center [0, 0] width 0 height 0
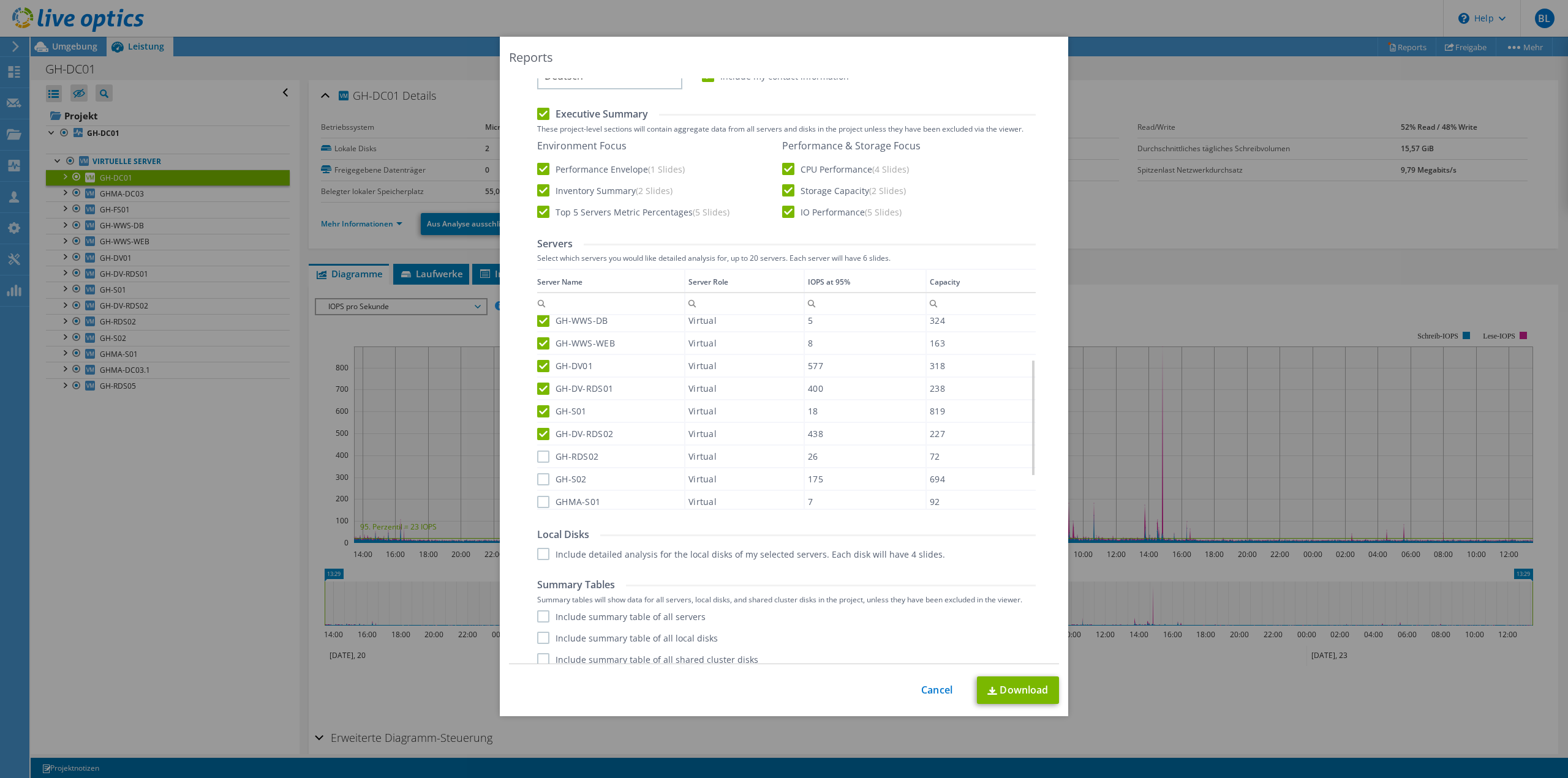
click at [540, 462] on label "GH-RDS02" at bounding box center [567, 456] width 61 height 12
click at [0, 0] on input "GH-RDS02" at bounding box center [0, 0] width 0 height 0
click at [540, 481] on label "GH-S02" at bounding box center [562, 479] width 50 height 12
click at [0, 0] on input "GH-S02" at bounding box center [0, 0] width 0 height 0
click at [541, 506] on label "GHMA-S01" at bounding box center [569, 502] width 63 height 12
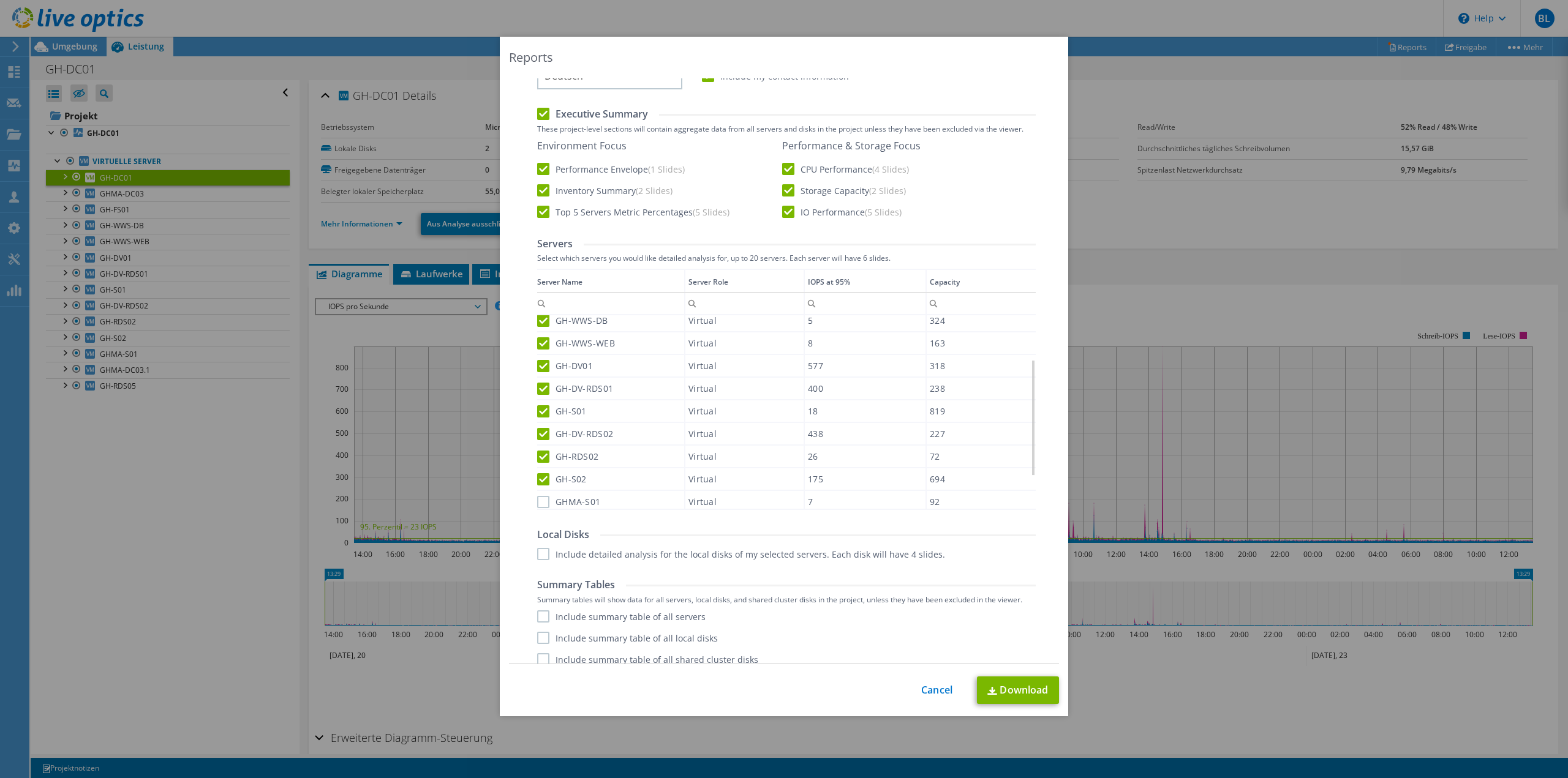
click at [0, 0] on input "GHMA-S01" at bounding box center [0, 0] width 0 height 0
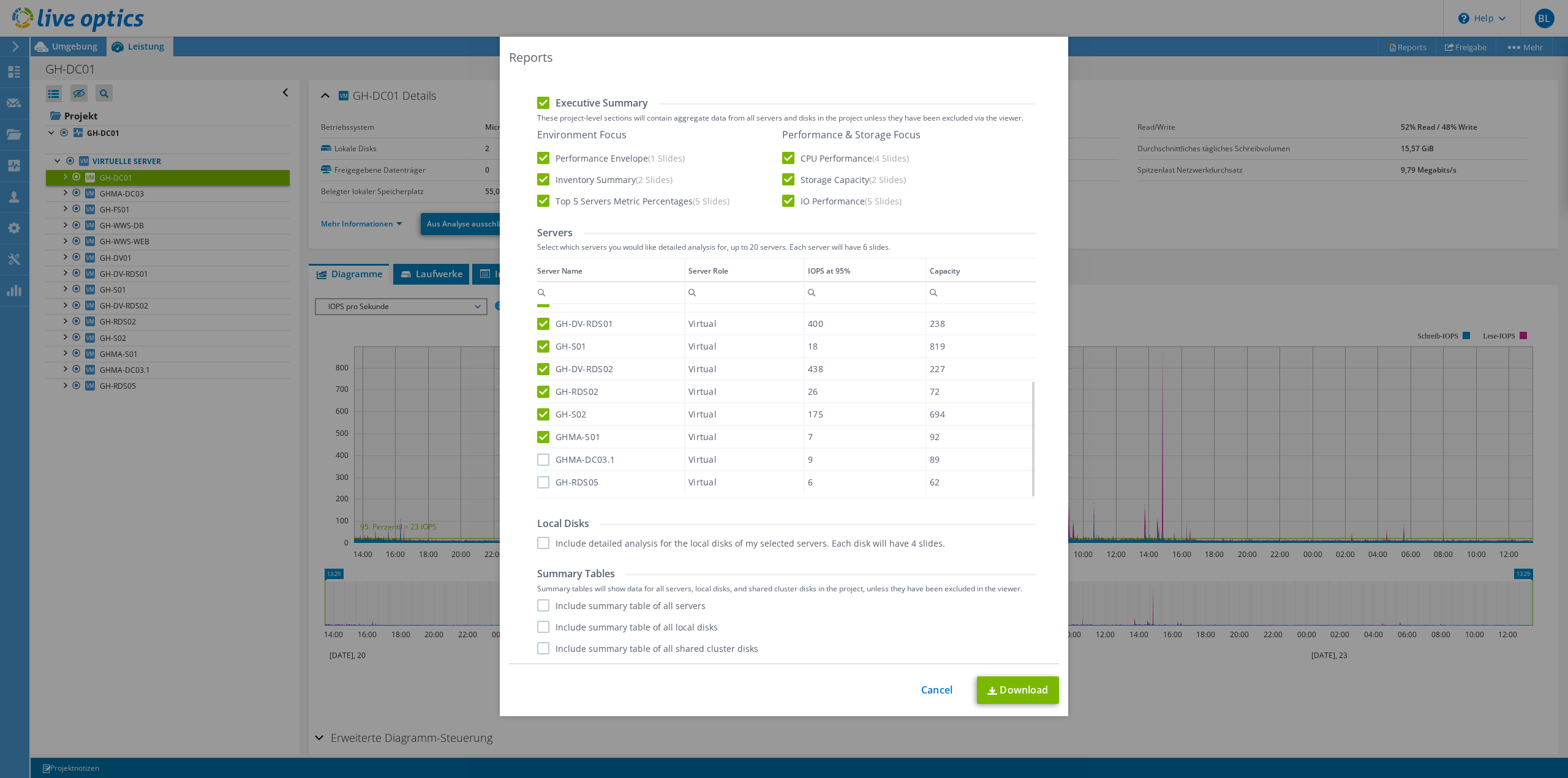
click at [537, 465] on label "GHMA-DC03.1" at bounding box center [576, 460] width 77 height 12
click at [0, 0] on input "GHMA-DC03.1" at bounding box center [0, 0] width 0 height 0
click at [537, 480] on label "GH-RDS05" at bounding box center [567, 483] width 61 height 12
click at [0, 0] on input "GH-RDS05" at bounding box center [0, 0] width 0 height 0
click at [538, 540] on label "Include detailed analysis for the local disks of my selected servers. Each disk…" at bounding box center [741, 543] width 408 height 12
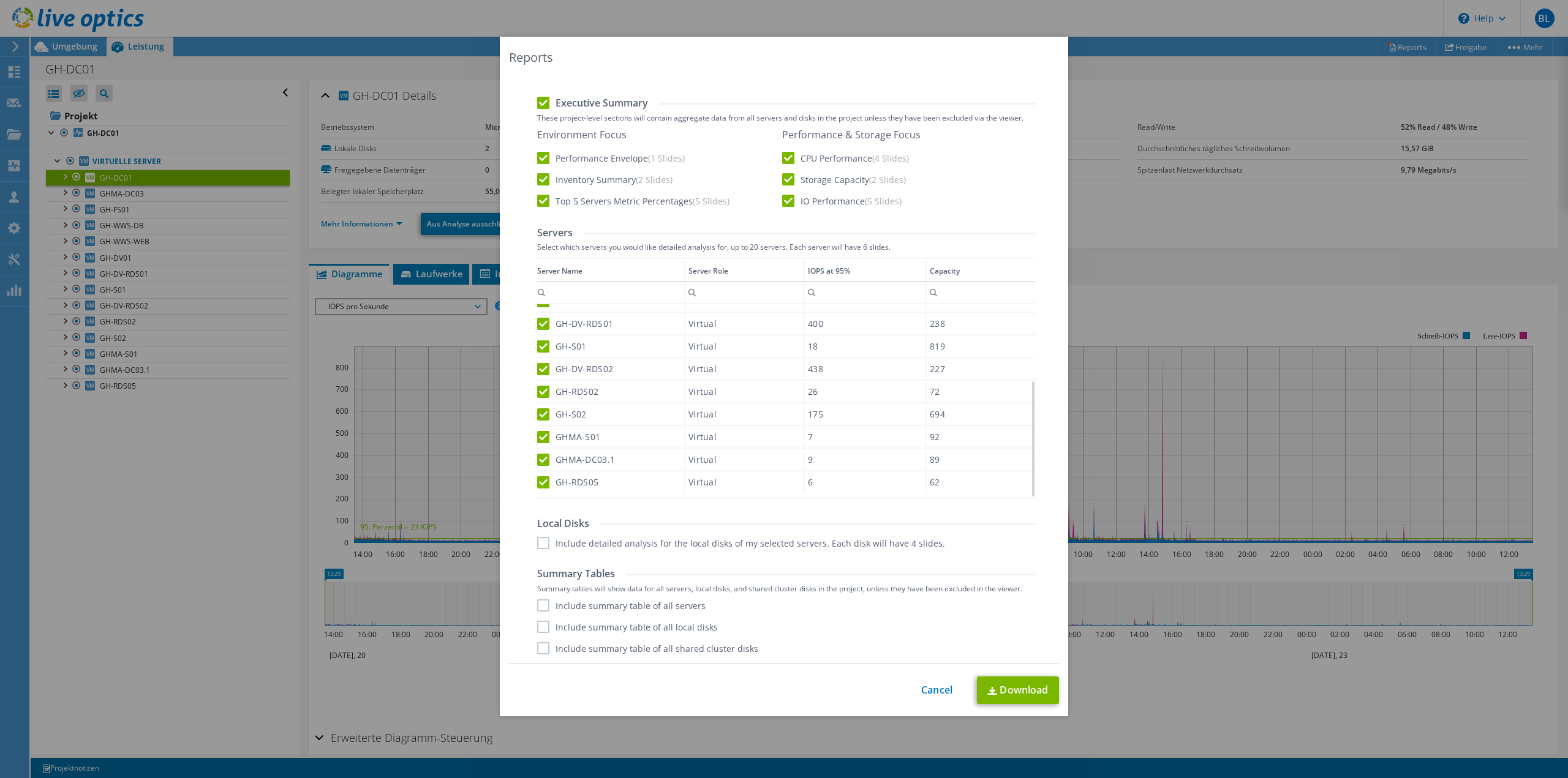
click at [0, 0] on input "Include detailed analysis for the local disks of my selected servers. Each disk…" at bounding box center [0, 0] width 0 height 0
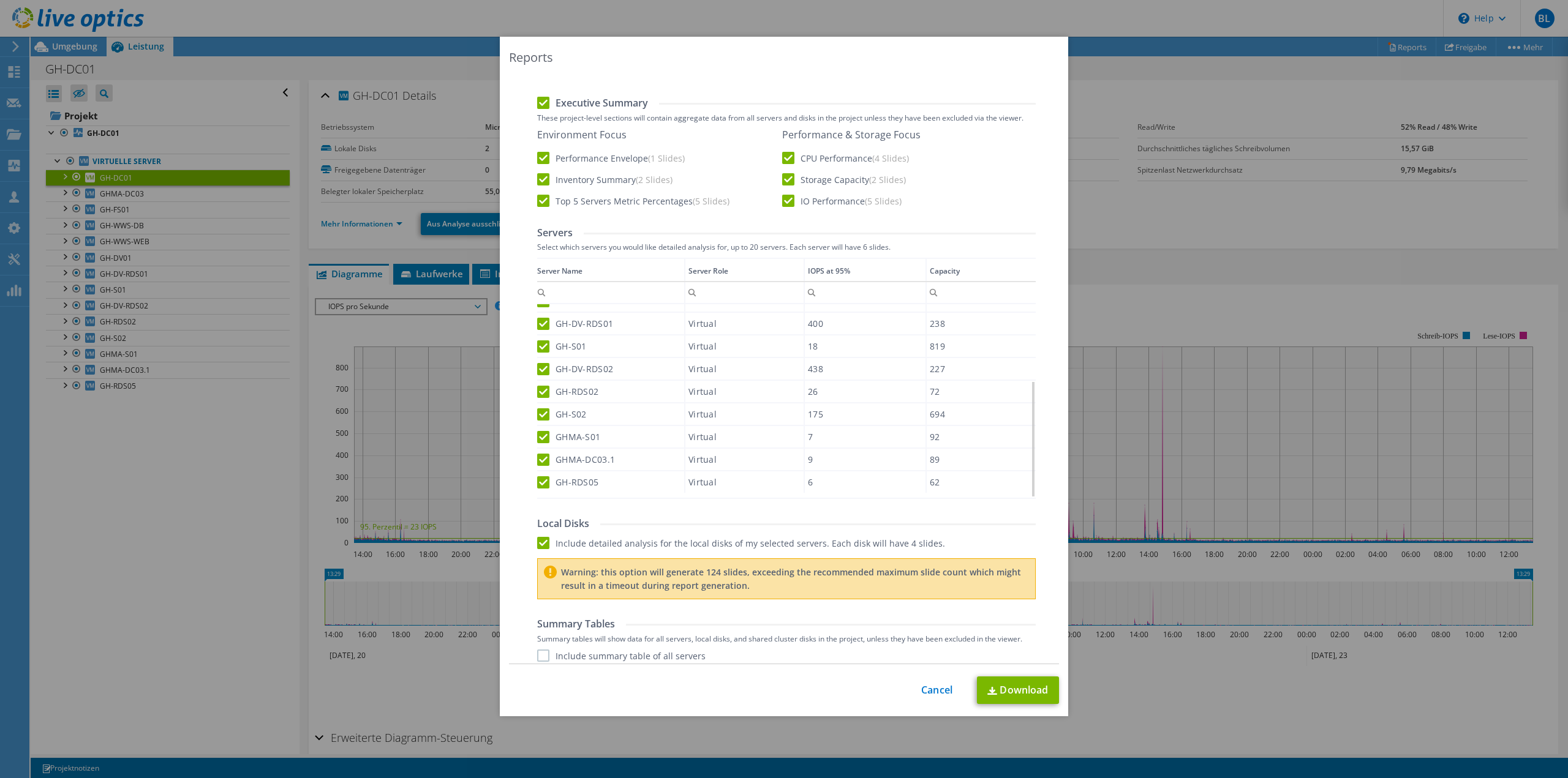
click at [539, 541] on label "Include detailed analysis for the local disks of my selected servers. Each disk…" at bounding box center [741, 543] width 408 height 12
click at [0, 0] on input "Include detailed analysis for the local disks of my selected servers. Each disk…" at bounding box center [0, 0] width 0 height 0
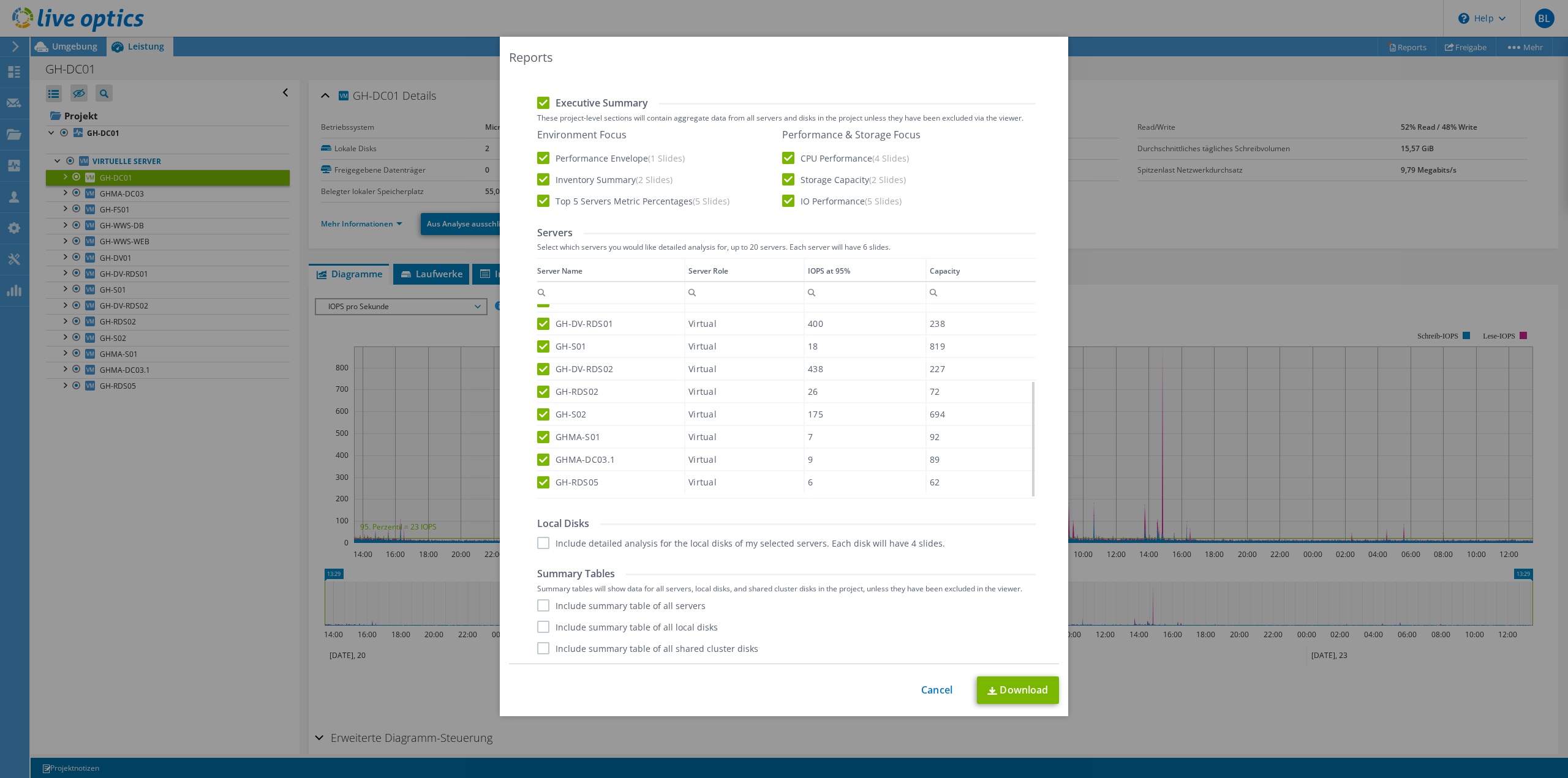
drag, startPoint x: 540, startPoint y: 605, endPoint x: 541, endPoint y: 631, distance: 26.0
click at [540, 608] on label "Include summary table of all servers" at bounding box center [621, 605] width 168 height 12
click at [0, 0] on input "Include summary table of all servers" at bounding box center [0, 0] width 0 height 0
click at [541, 628] on label "Include summary table of all local disks" at bounding box center [627, 627] width 181 height 12
click at [0, 0] on input "Include summary table of all local disks" at bounding box center [0, 0] width 0 height 0
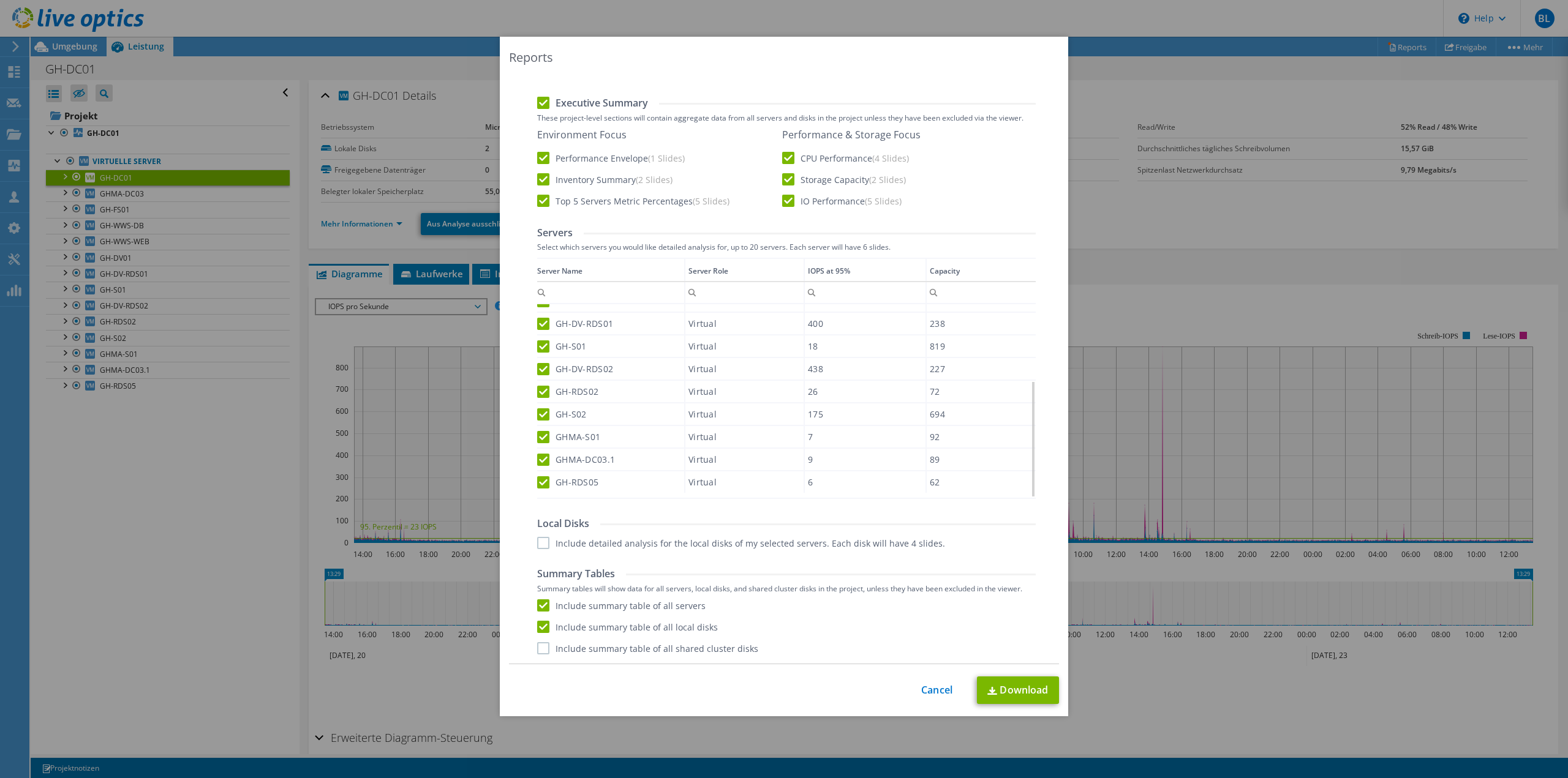
click at [541, 649] on label "Include summary table of all shared cluster disks" at bounding box center [647, 648] width 221 height 12
click at [0, 0] on input "Include summary table of all shared cluster disks" at bounding box center [0, 0] width 0 height 0
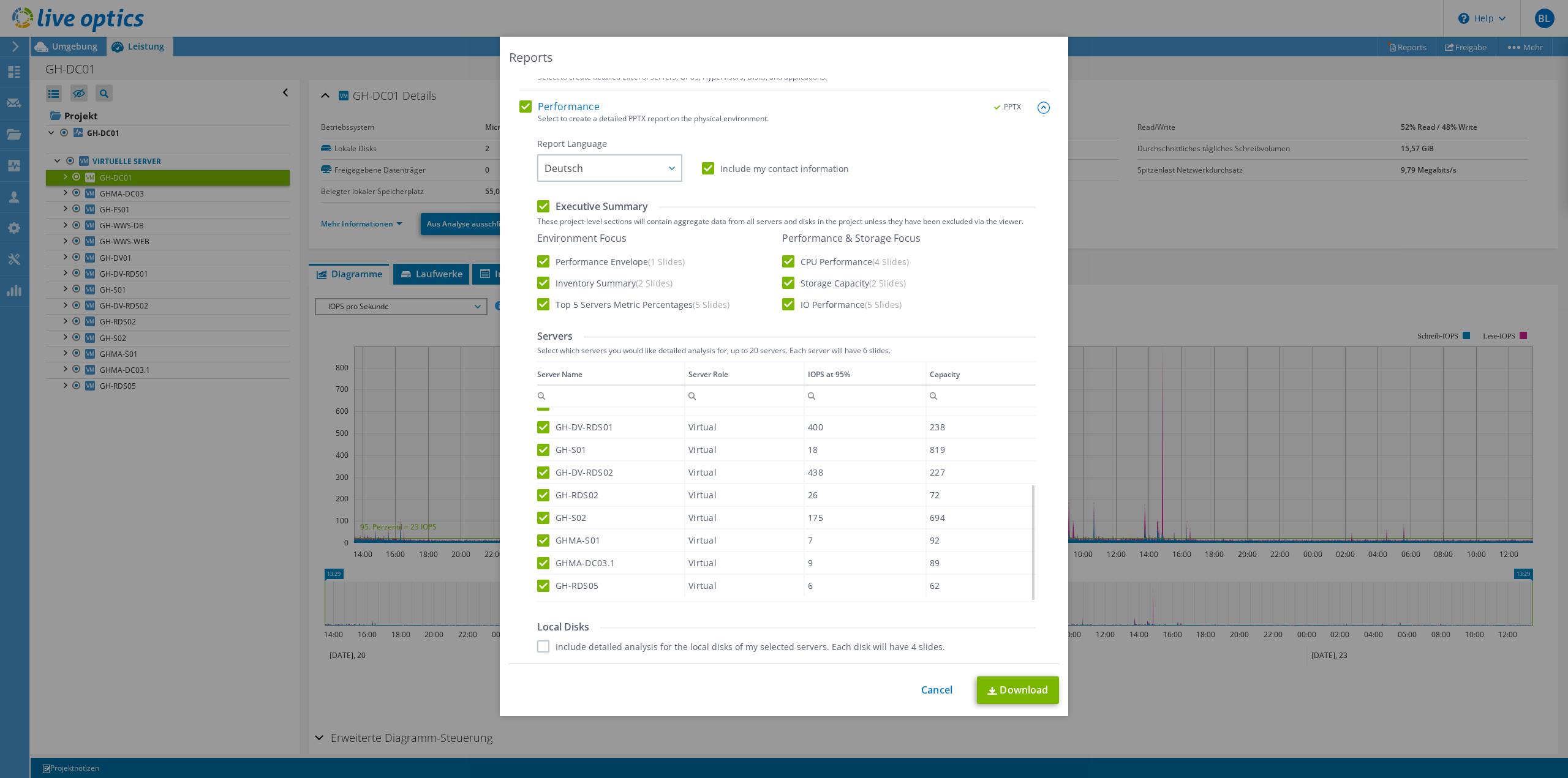
scroll to position [0, 0]
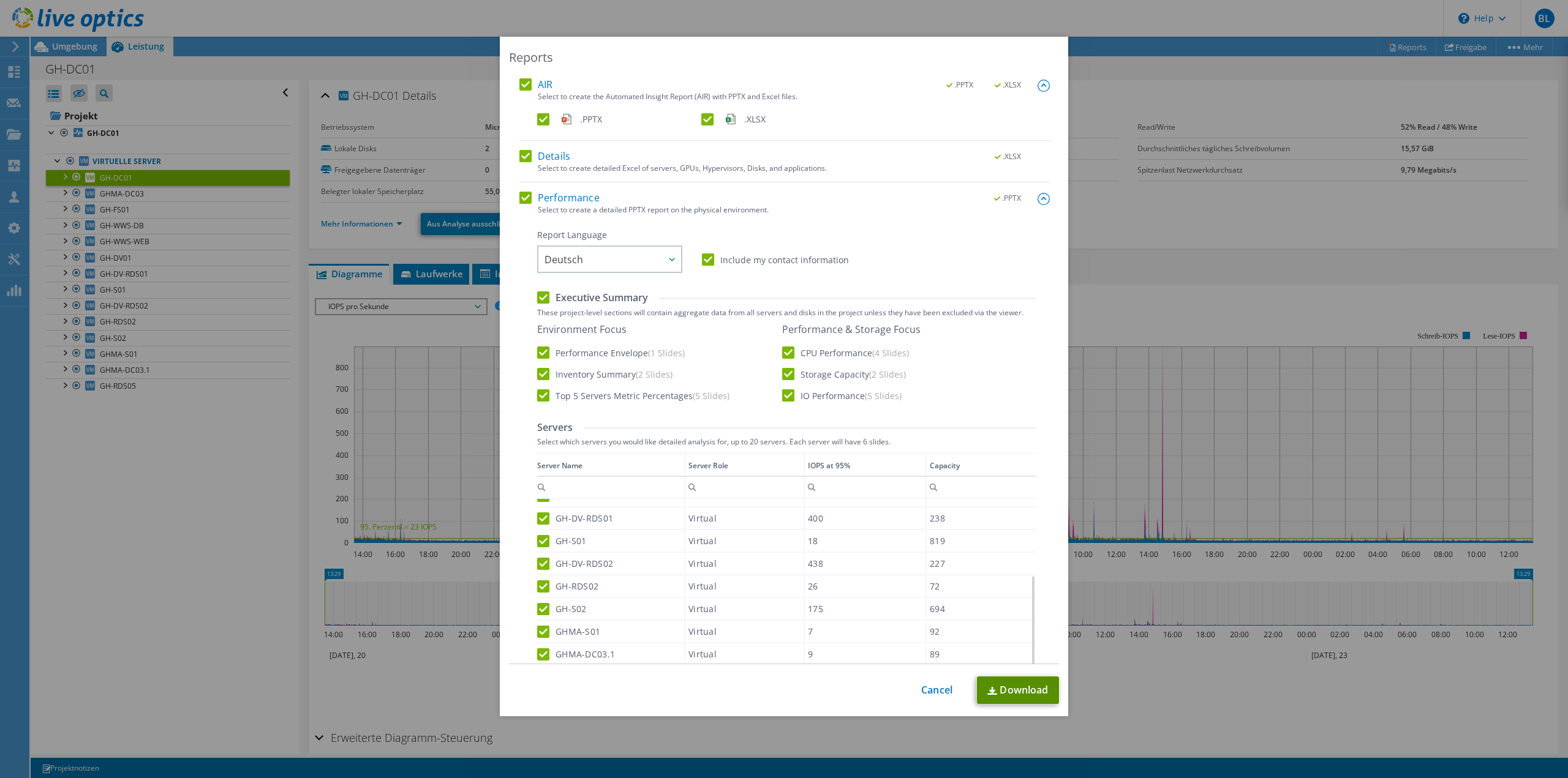
click at [1026, 690] on link "Download" at bounding box center [1018, 691] width 82 height 28
click at [165, 600] on div "Reports AIR .PPTX .XLSX Select to create the Automated Insight Report (AIR) wit…" at bounding box center [784, 389] width 1568 height 704
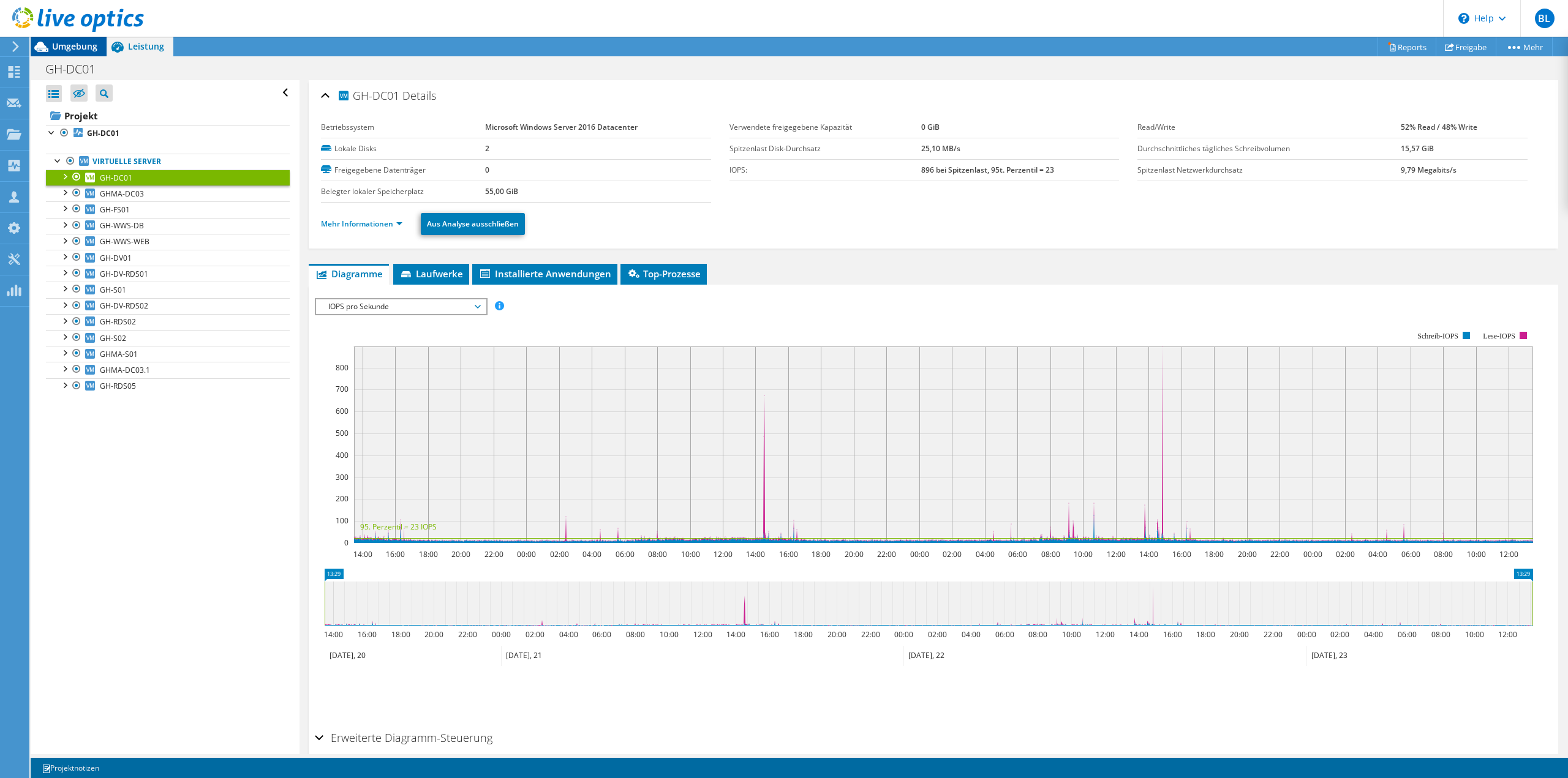
click at [91, 45] on span "Umgebung" at bounding box center [74, 47] width 45 height 12
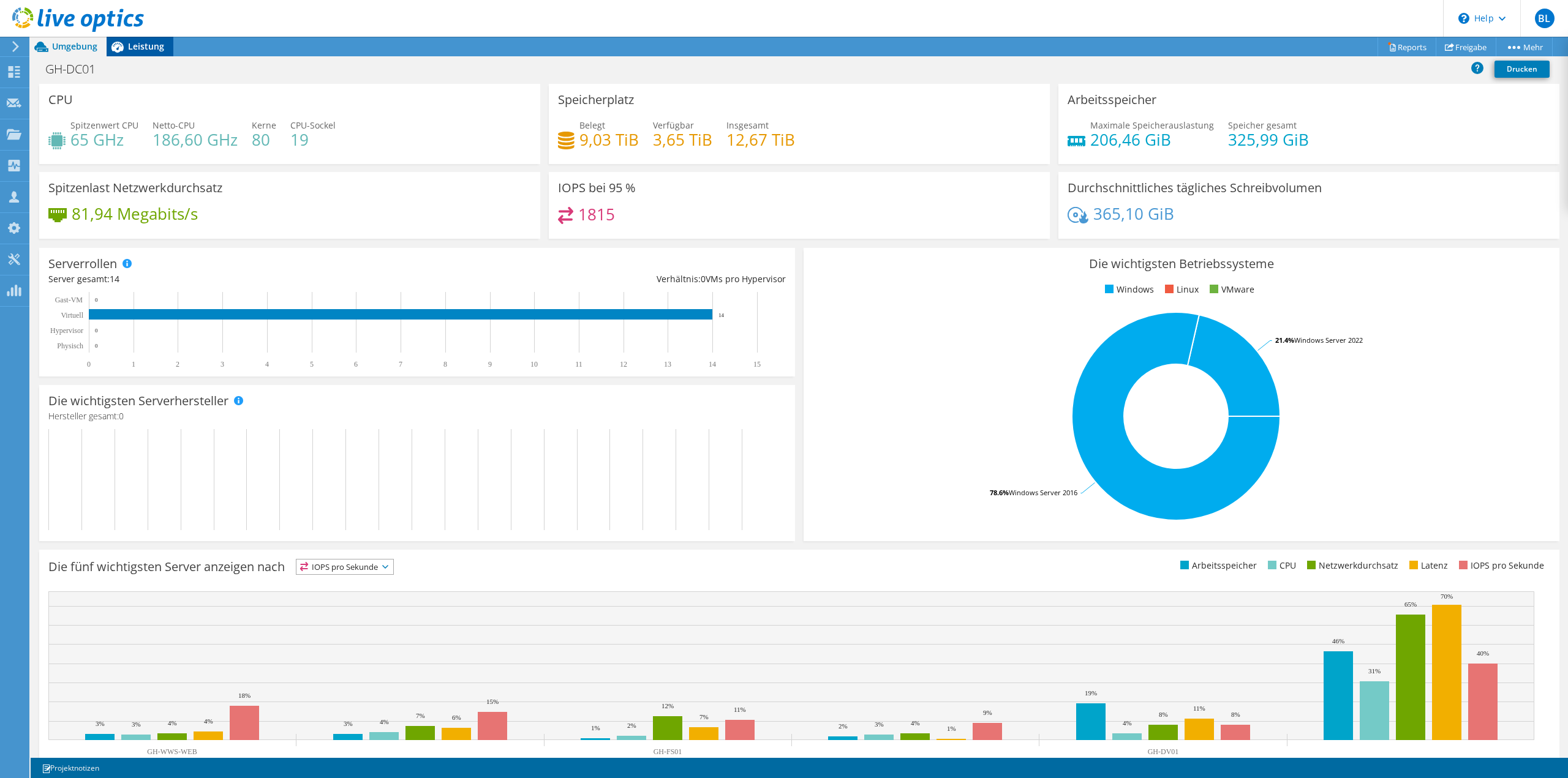
click at [125, 49] on icon at bounding box center [117, 47] width 22 height 22
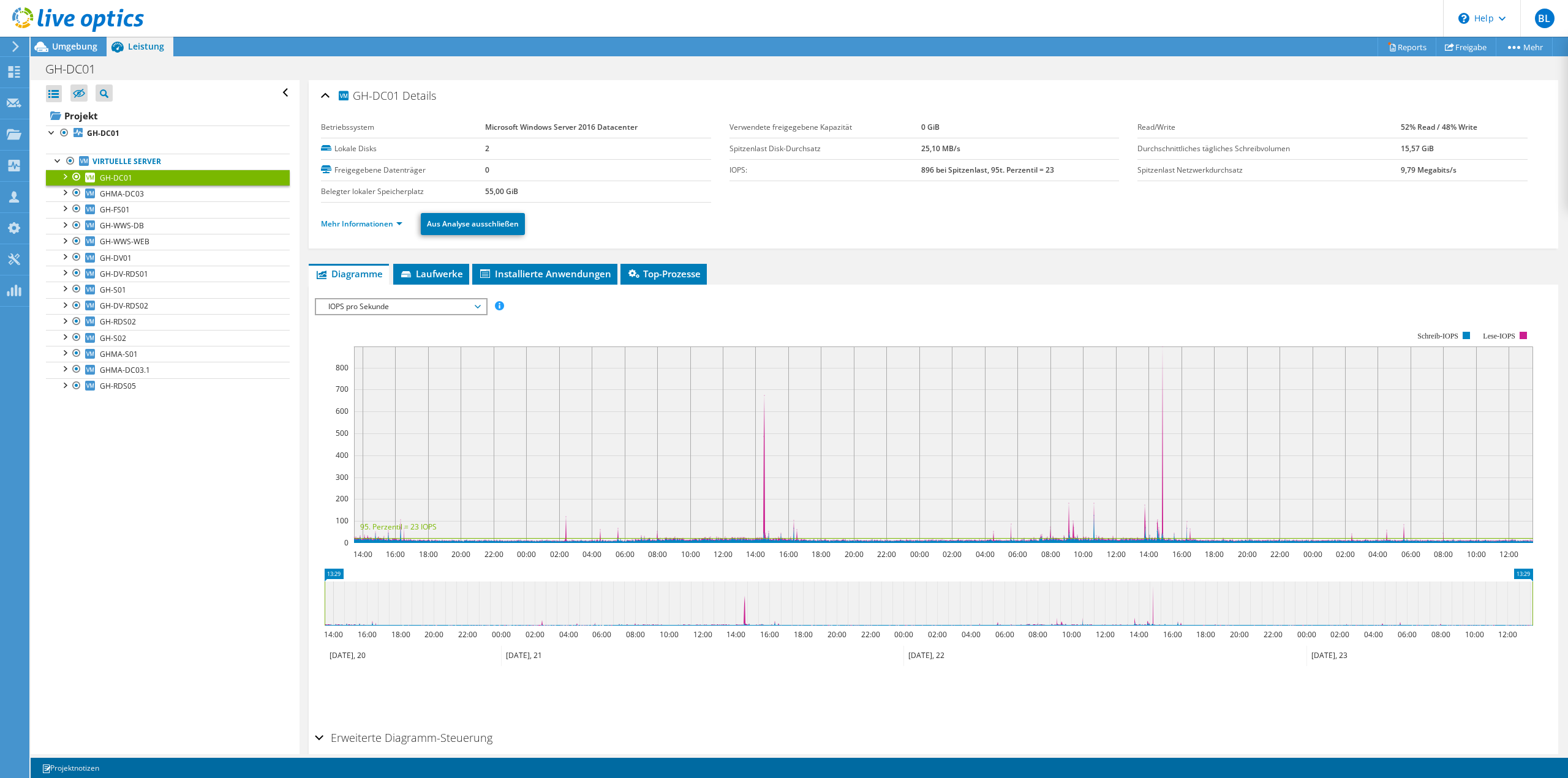
drag, startPoint x: 81, startPoint y: 48, endPoint x: 88, endPoint y: 58, distance: 12.2
click at [81, 47] on span "Umgebung" at bounding box center [74, 47] width 45 height 12
